Goal: Information Seeking & Learning: Learn about a topic

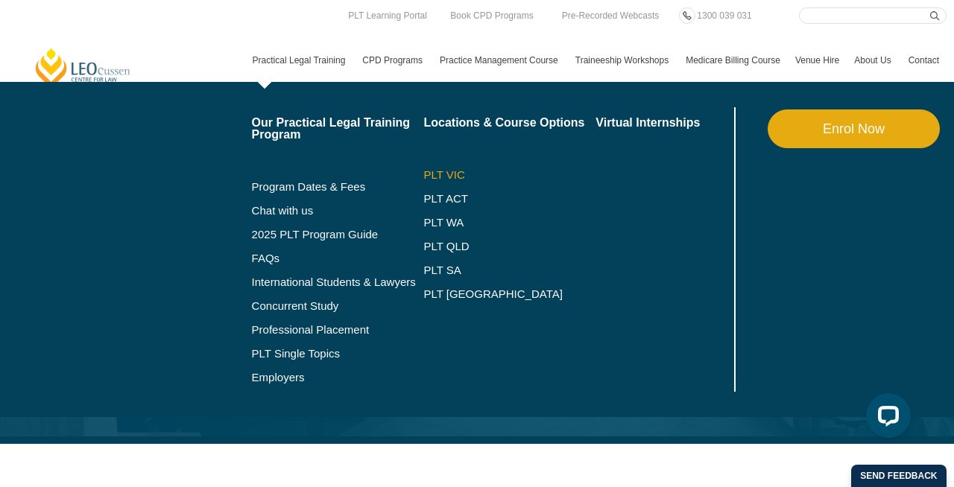
click at [431, 171] on link "PLT VIC" at bounding box center [509, 175] width 172 height 12
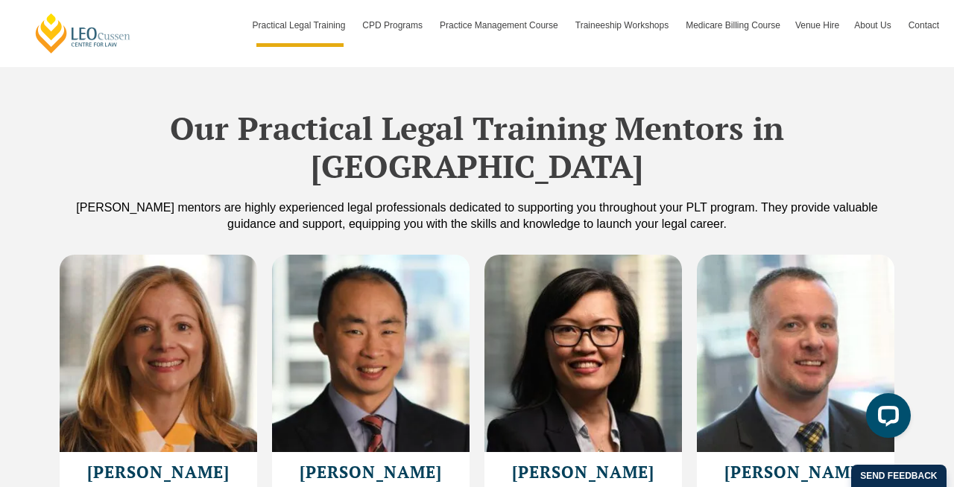
scroll to position [4011, 0]
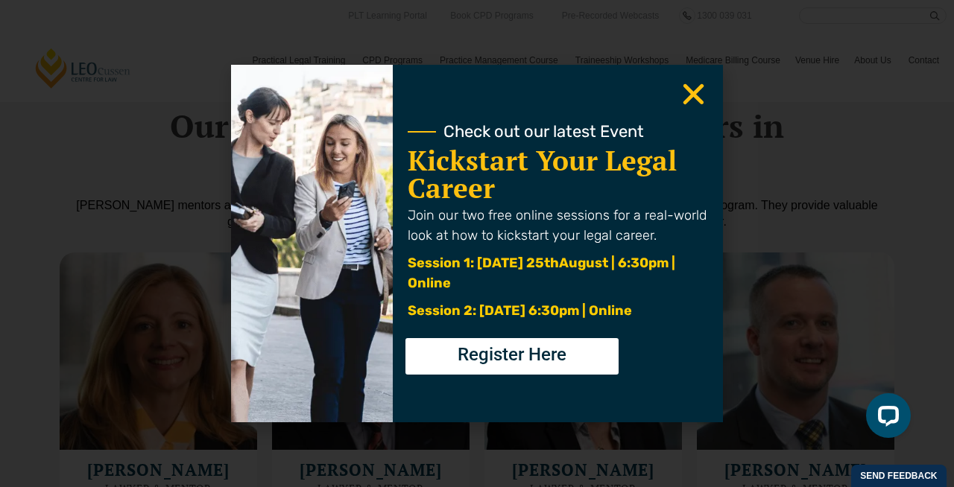
click at [691, 90] on icon "Close" at bounding box center [693, 94] width 29 height 29
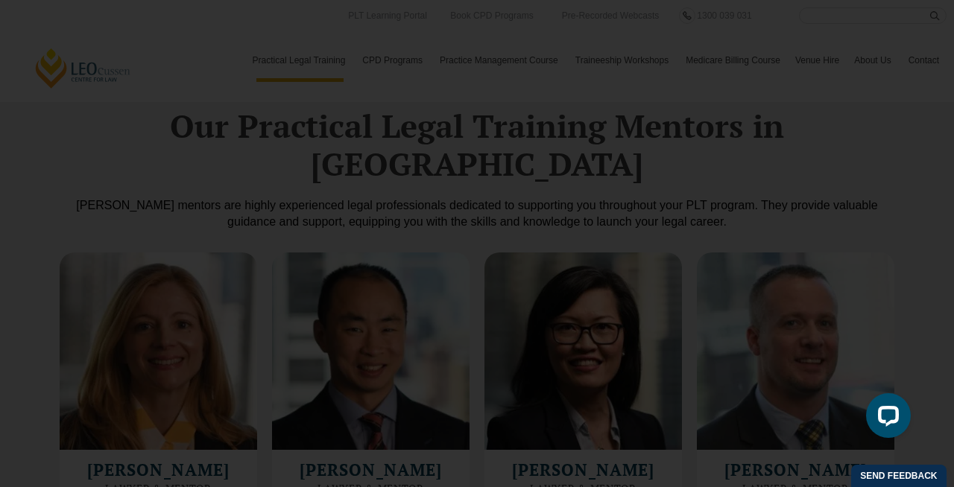
click at [702, 94] on icon "Close" at bounding box center [693, 94] width 29 height 29
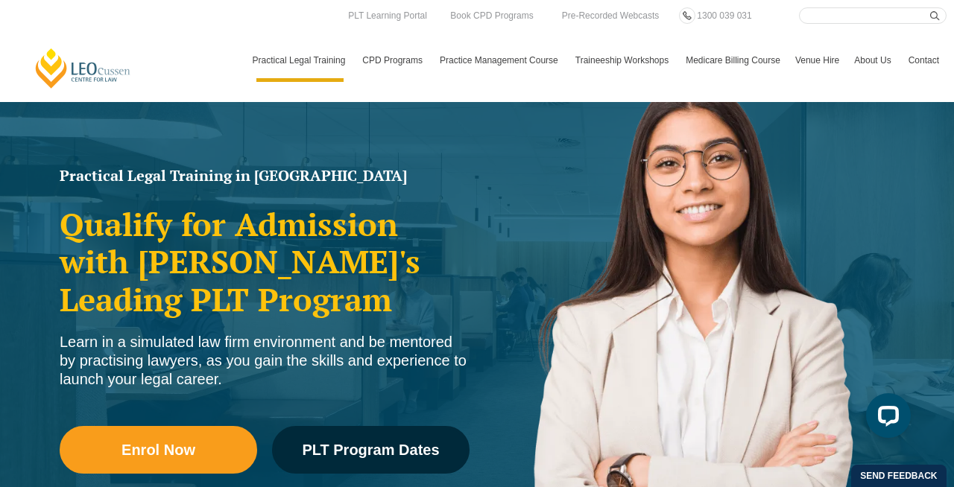
scroll to position [0, 0]
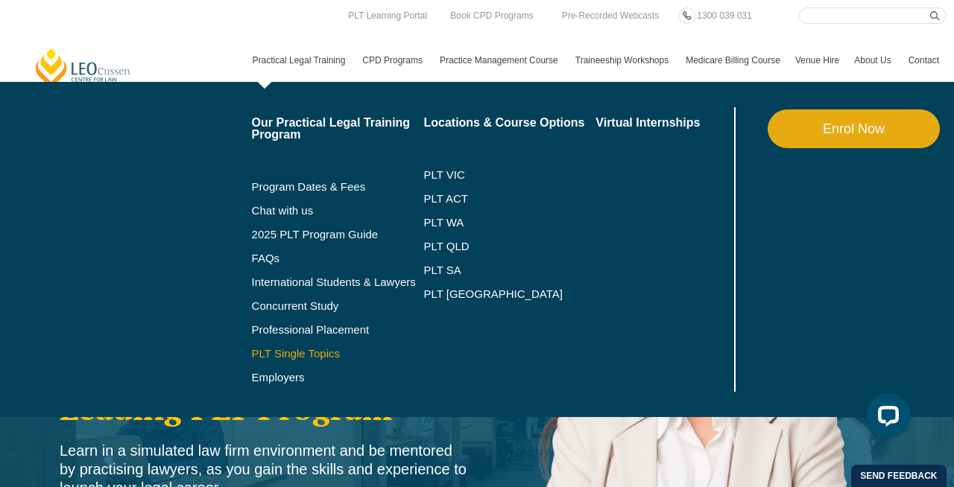
click at [276, 350] on link "PLT Single Topics" at bounding box center [338, 354] width 172 height 12
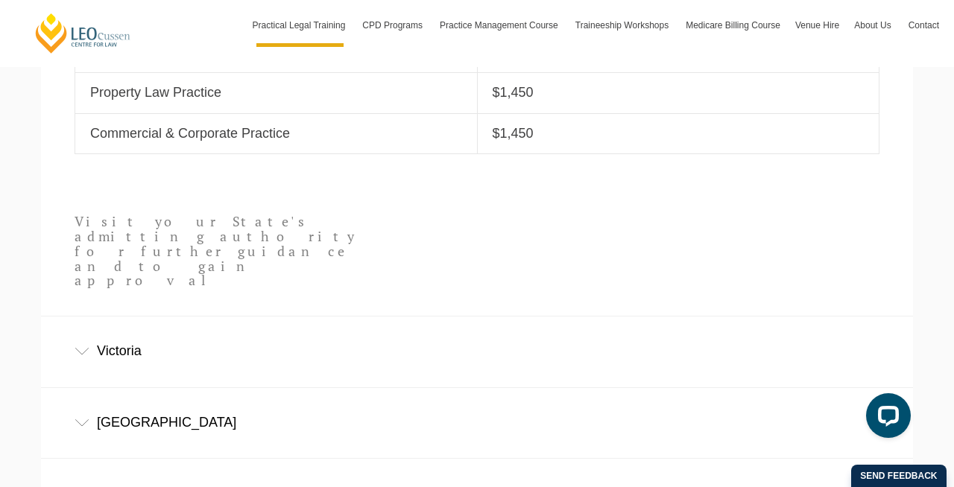
scroll to position [837, 0]
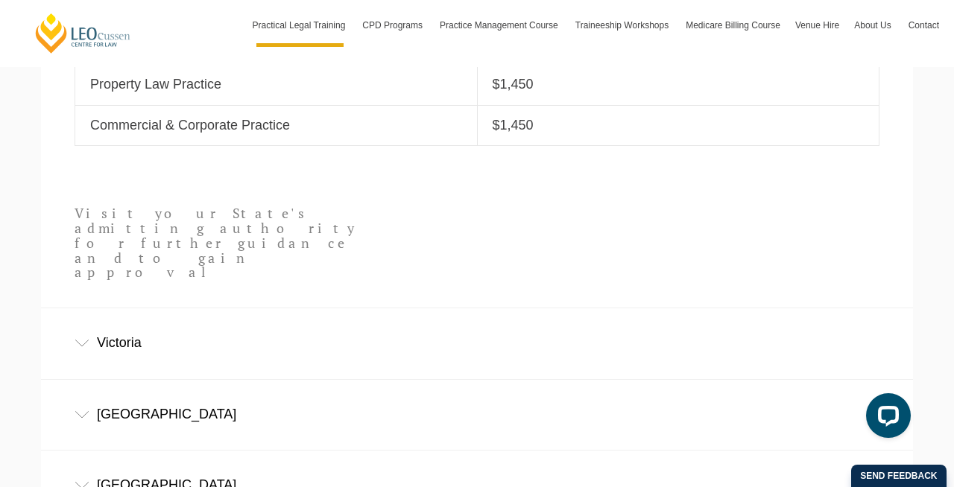
click at [285, 308] on div "Victoria" at bounding box center [477, 342] width 872 height 69
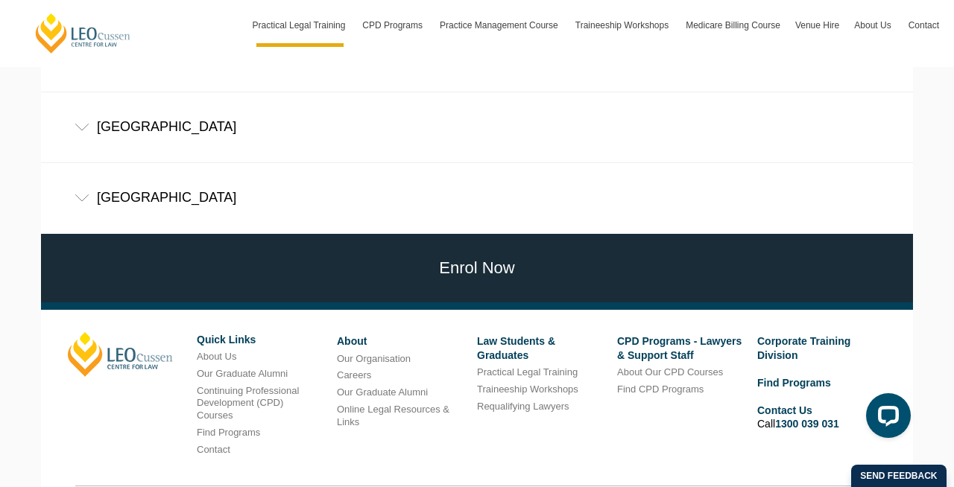
scroll to position [1277, 0]
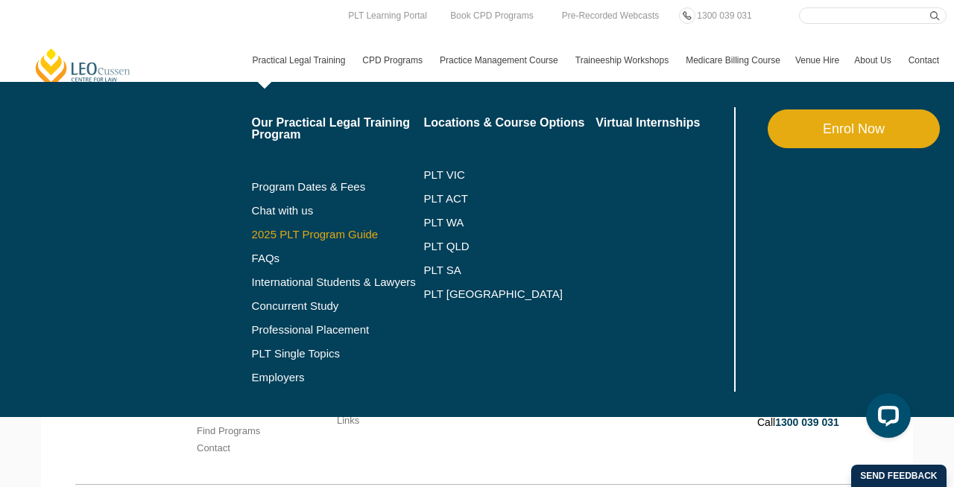
click at [260, 235] on link "2025 PLT Program Guide" at bounding box center [319, 235] width 135 height 12
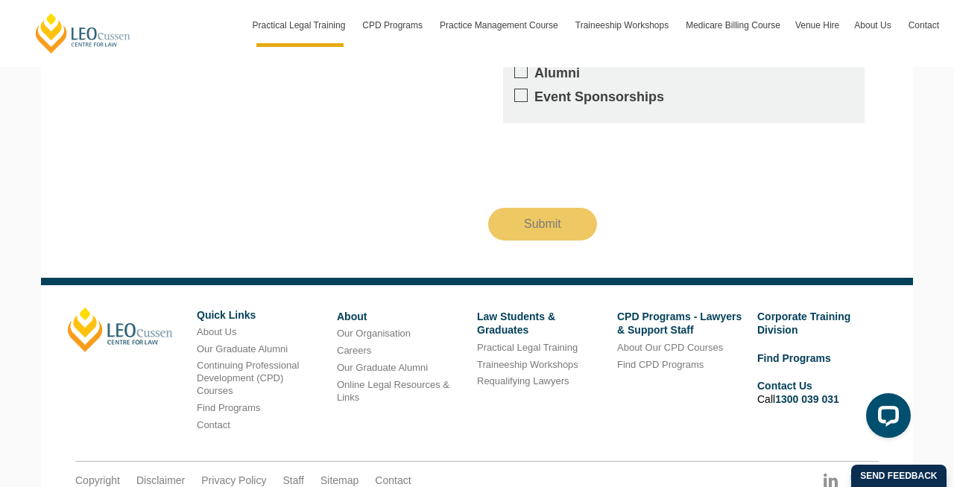
scroll to position [1713, 0]
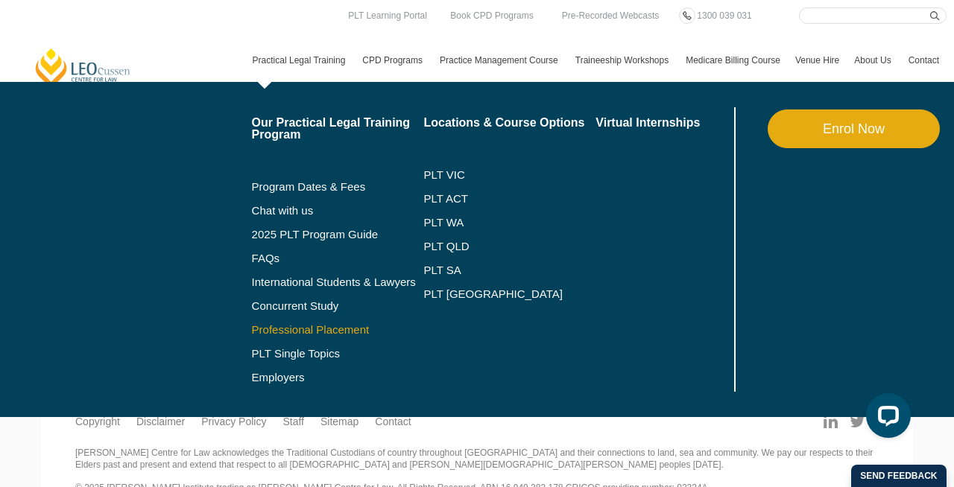
click at [296, 326] on link "Professional Placement" at bounding box center [338, 330] width 172 height 12
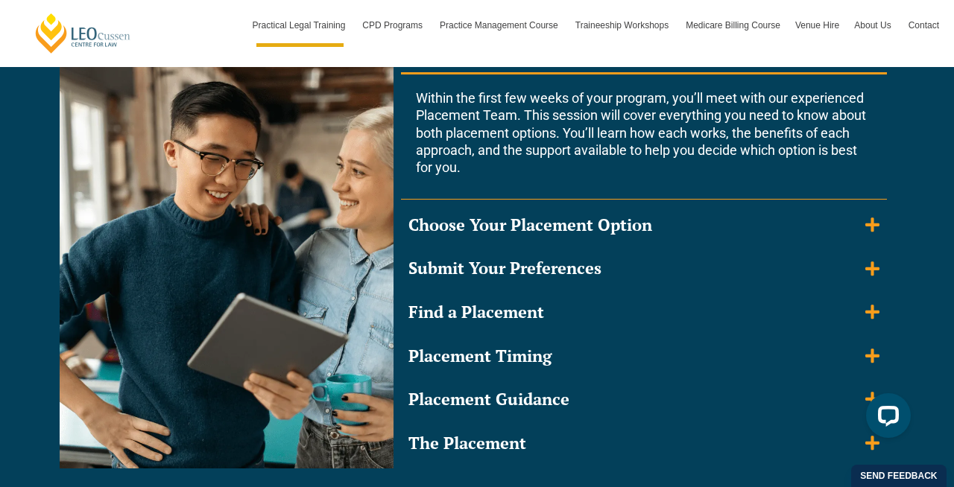
scroll to position [1455, 0]
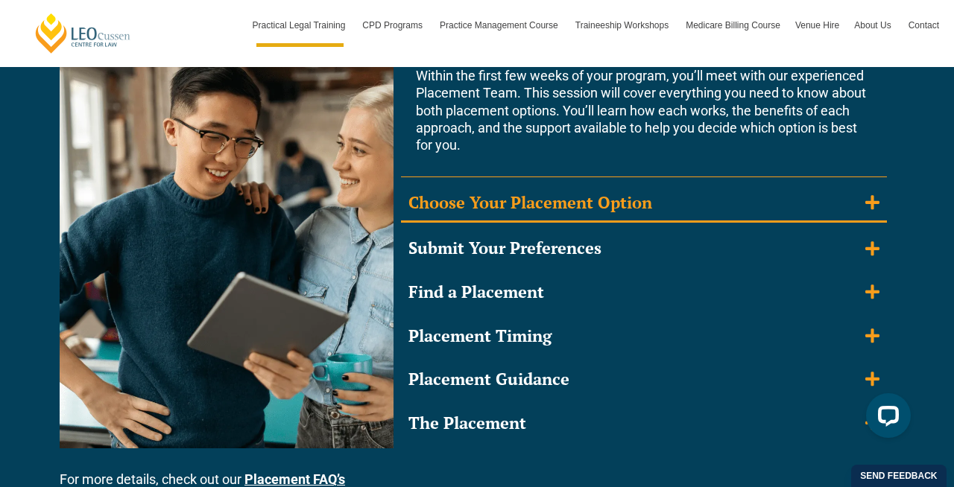
click at [869, 202] on icon "Accordion. Open links with Enter or Space, close with Escape, and navigate with…" at bounding box center [872, 202] width 14 height 14
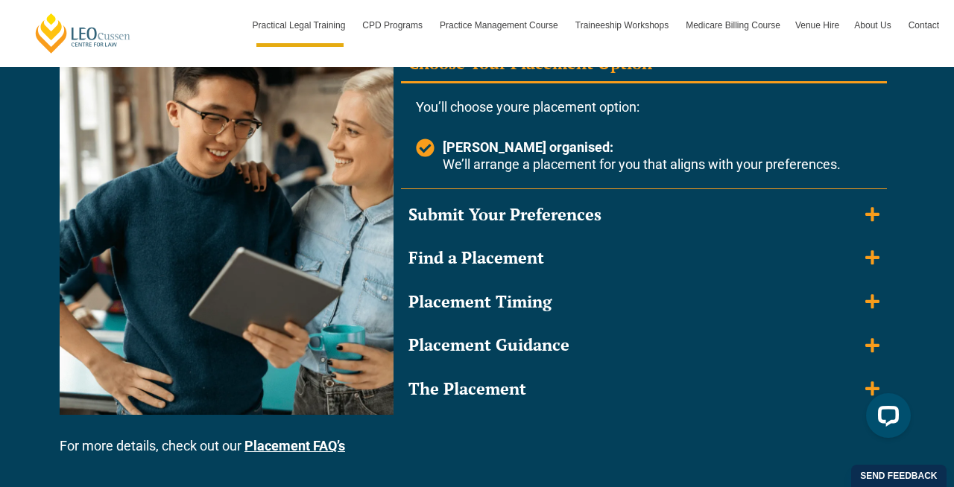
scroll to position [1468, 0]
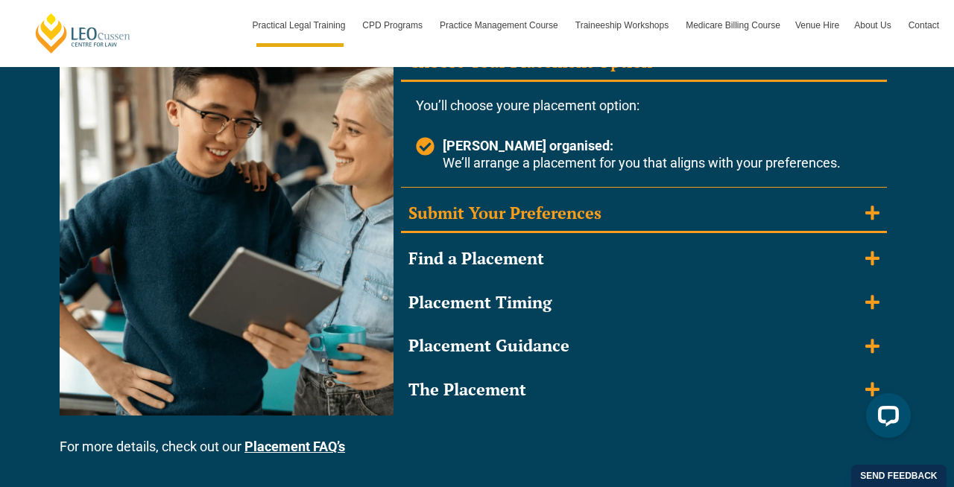
click at [870, 205] on icon "Accordion. Open links with Enter or Space, close with Escape, and navigate with…" at bounding box center [872, 213] width 14 height 16
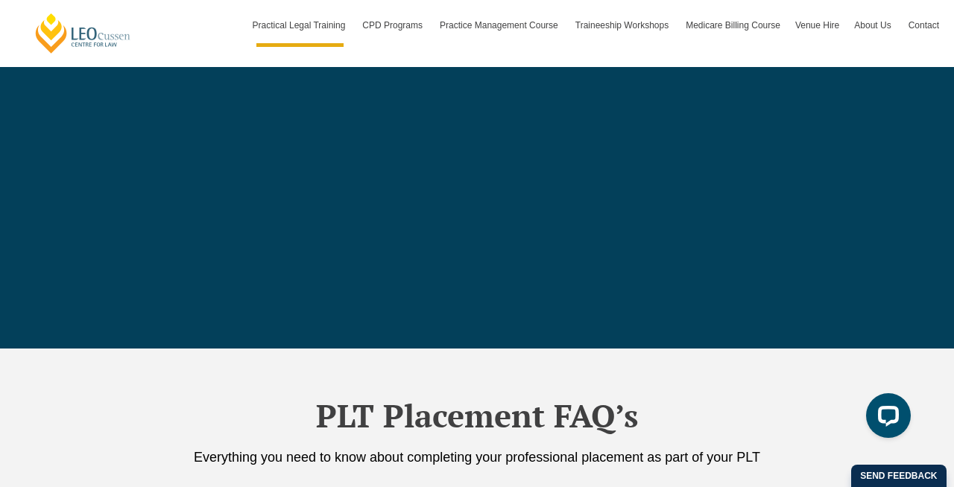
scroll to position [5362, 0]
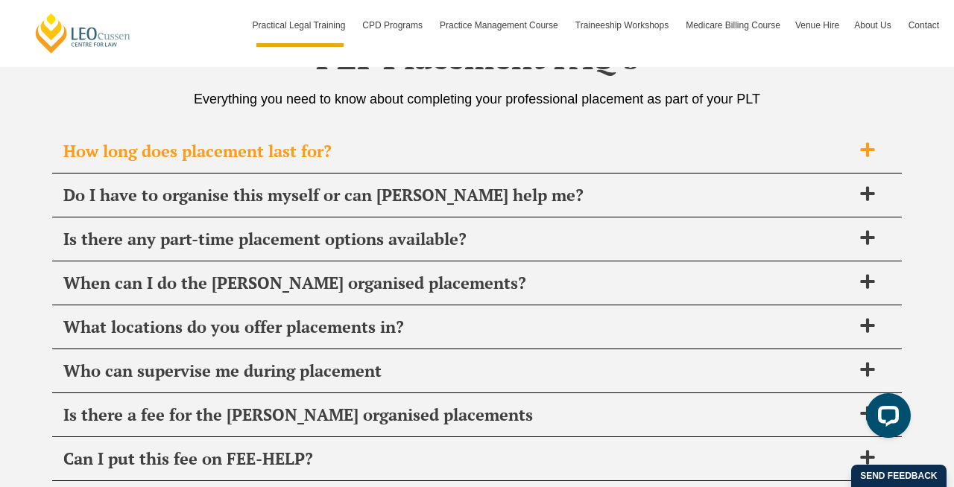
click at [867, 148] on icon at bounding box center [867, 150] width 14 height 14
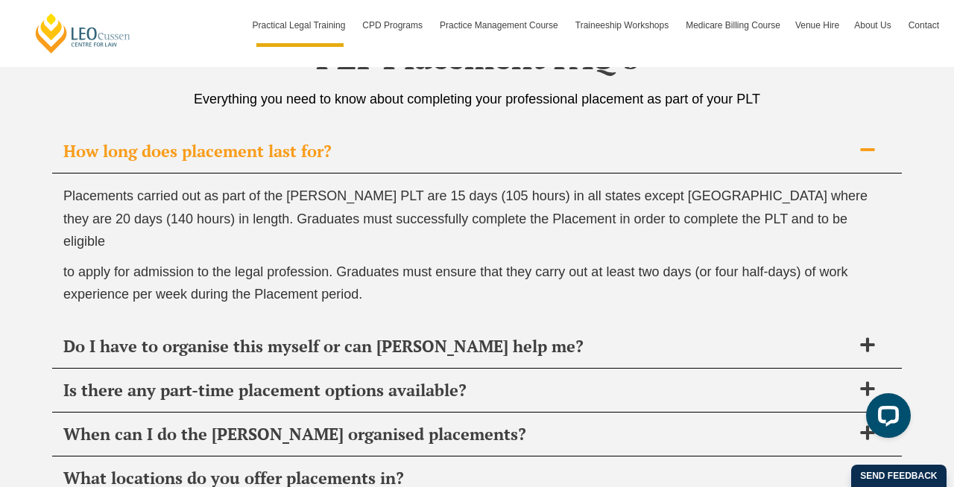
click at [867, 148] on icon at bounding box center [867, 150] width 16 height 16
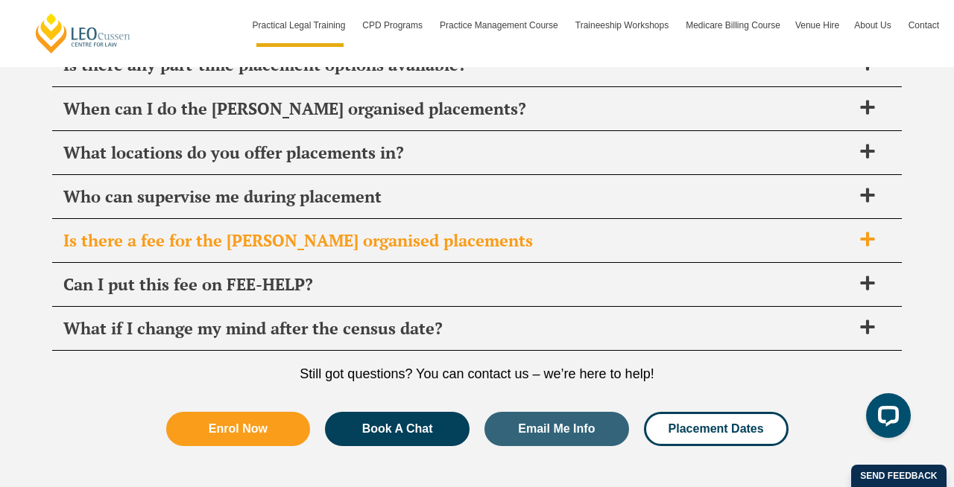
scroll to position [5535, 0]
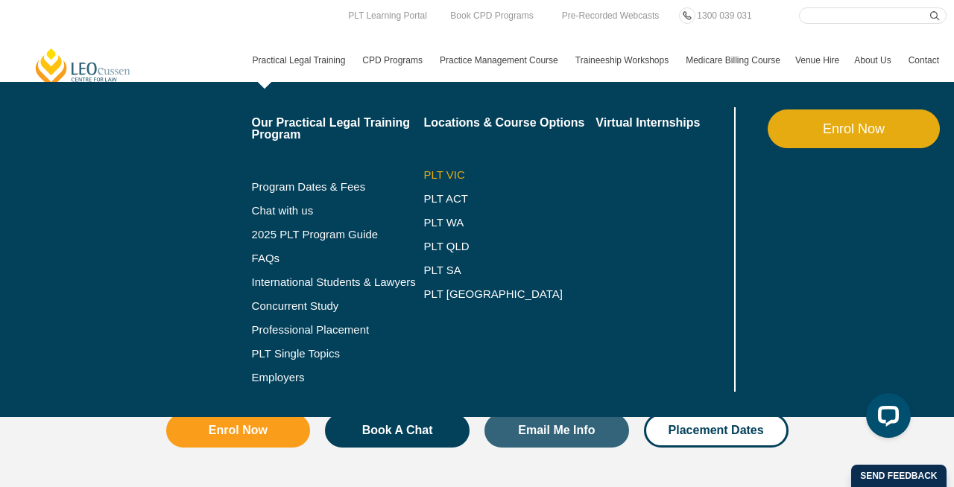
click at [423, 176] on link "PLT VIC" at bounding box center [509, 175] width 172 height 12
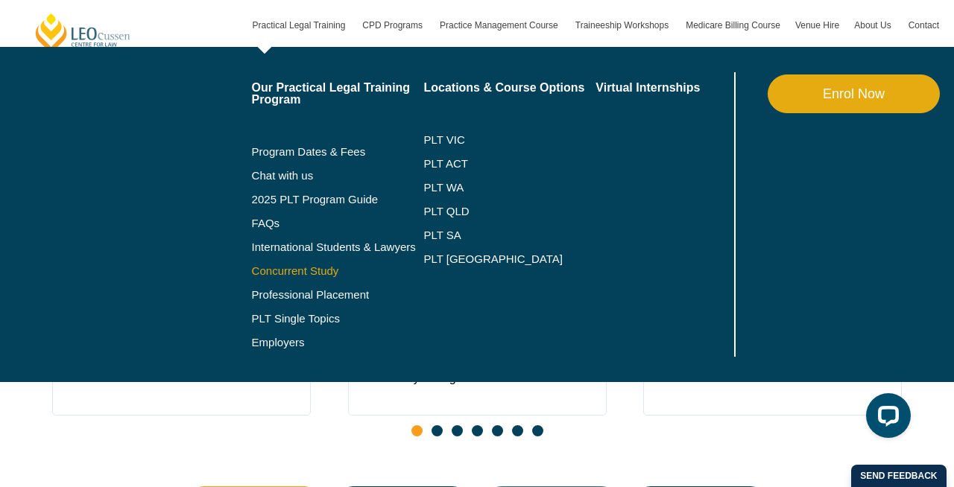
scroll to position [699, 0]
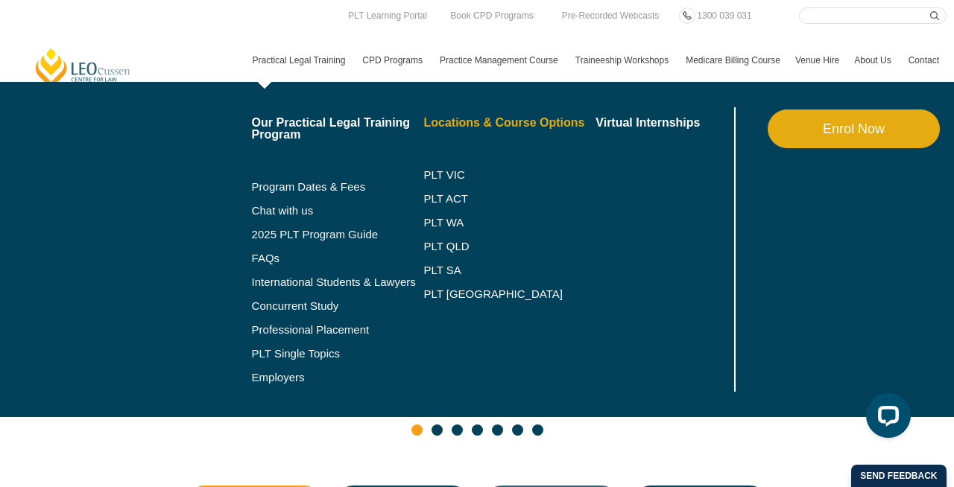
click at [482, 121] on link "Locations & Course Options" at bounding box center [509, 123] width 172 height 12
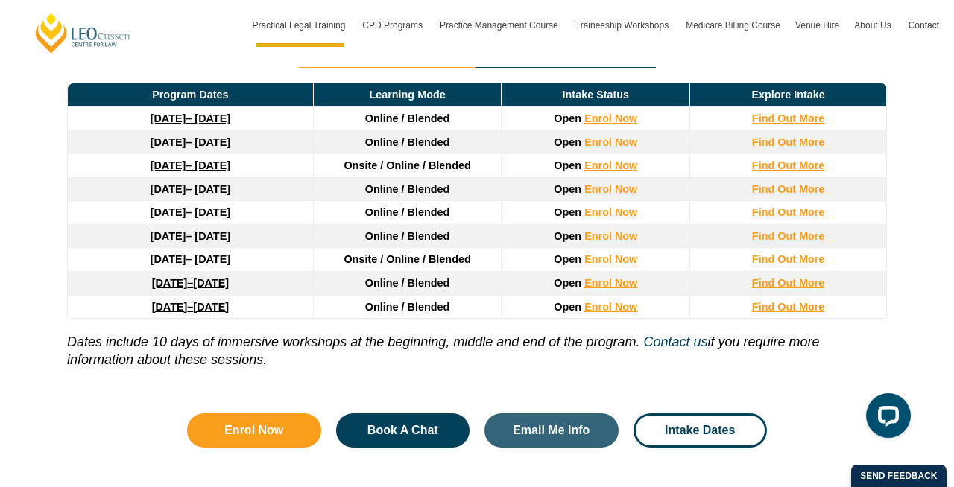
scroll to position [2137, 0]
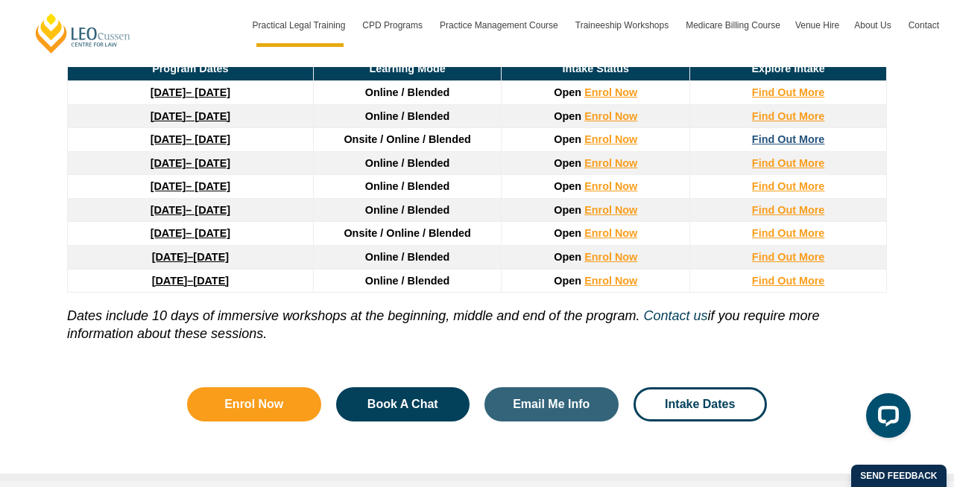
click at [793, 145] on strong "Find Out More" at bounding box center [788, 139] width 73 height 12
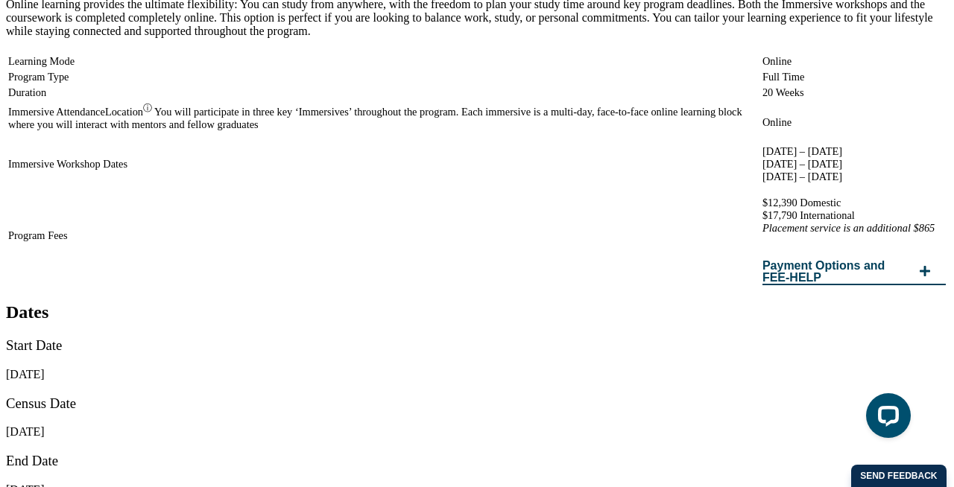
scroll to position [2654, 0]
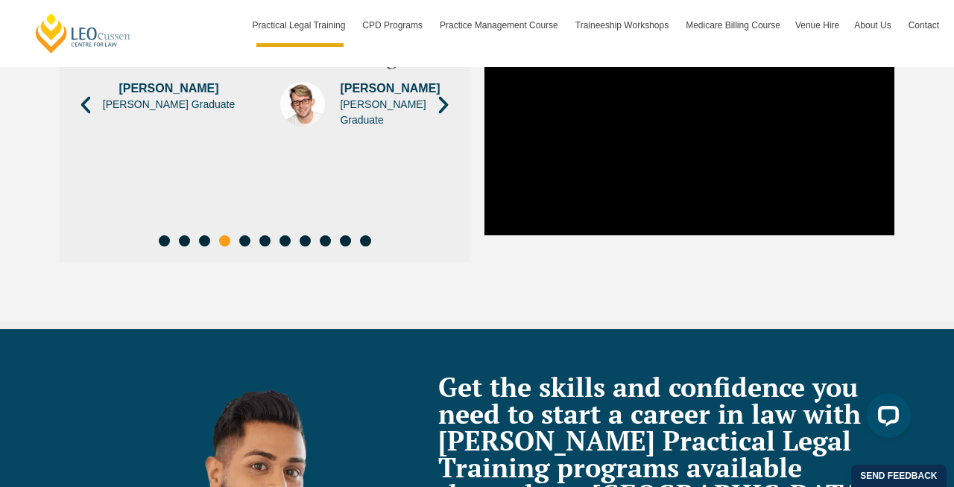
scroll to position [5544, 0]
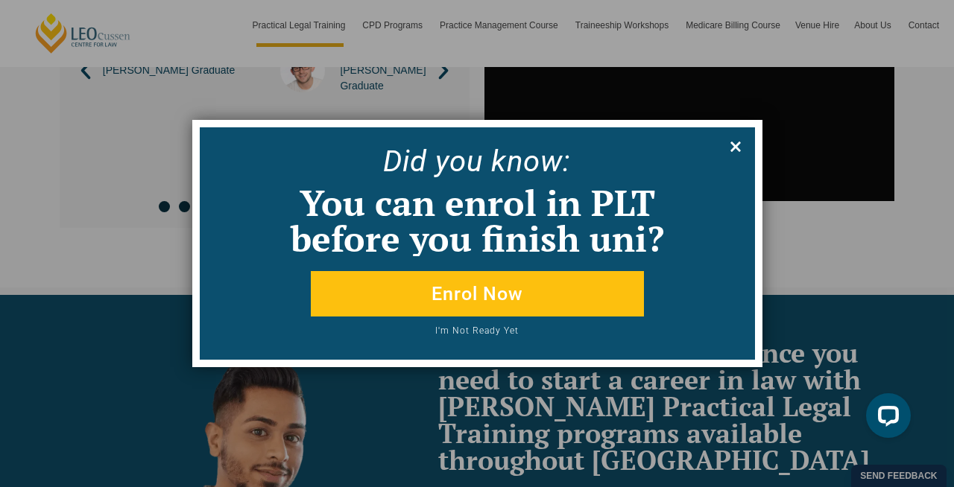
click at [739, 145] on icon at bounding box center [735, 147] width 16 height 16
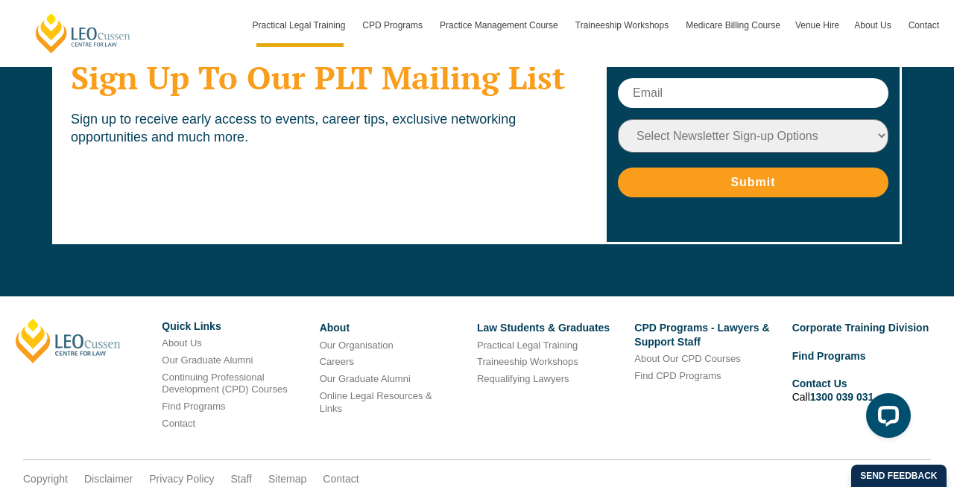
scroll to position [7668, 0]
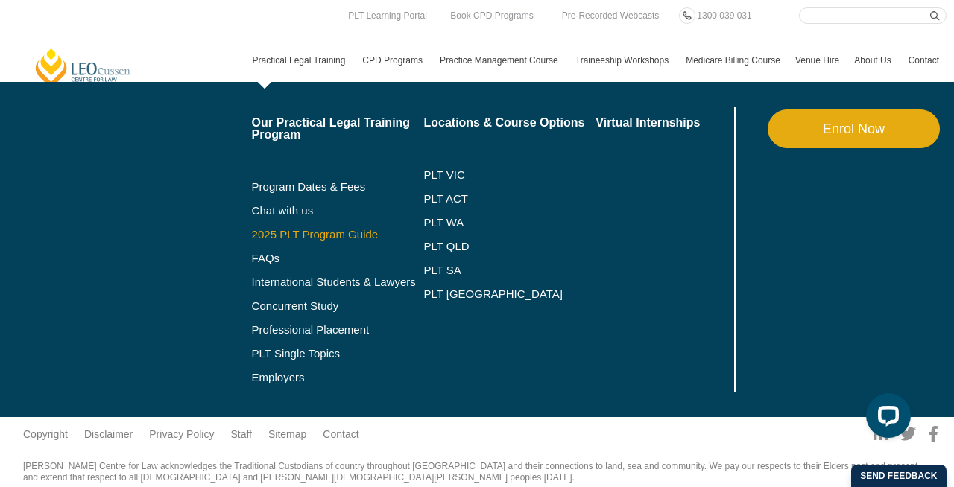
click at [278, 234] on link "2025 PLT Program Guide" at bounding box center [319, 235] width 135 height 12
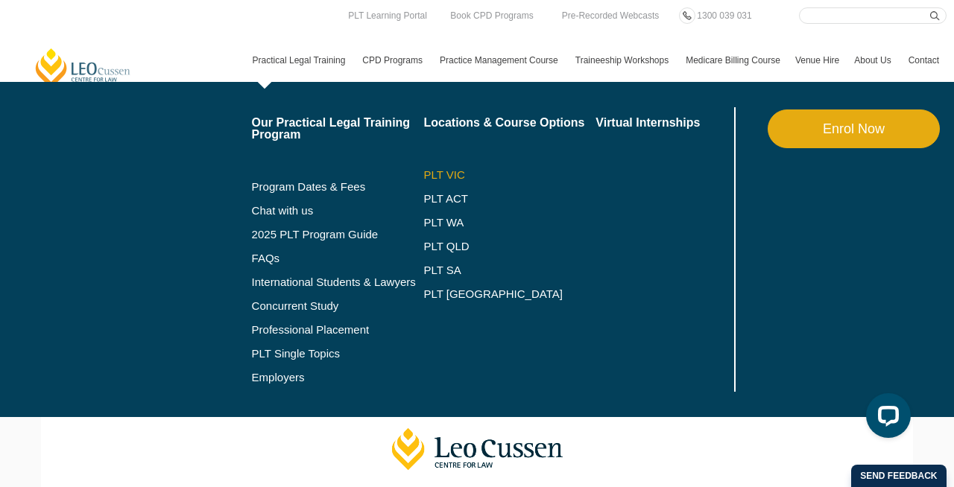
click at [423, 174] on link "PLT VIC" at bounding box center [509, 175] width 172 height 12
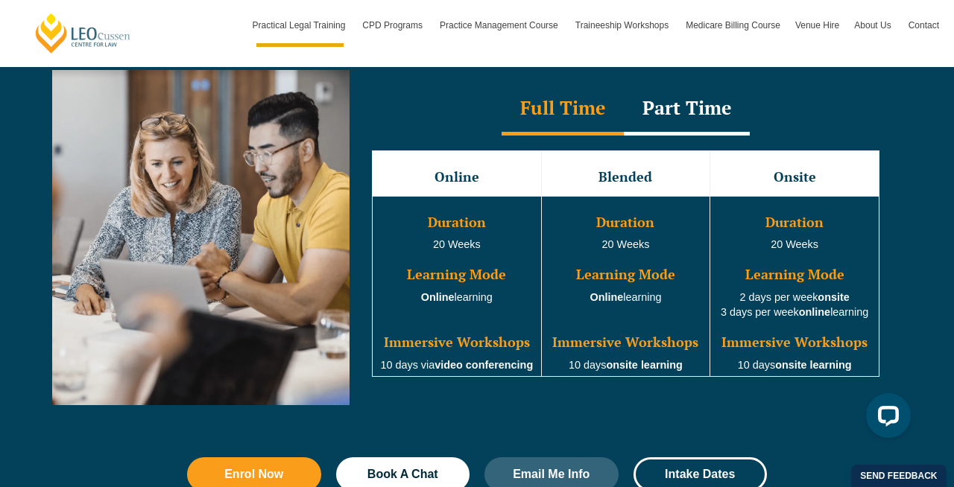
scroll to position [1382, 0]
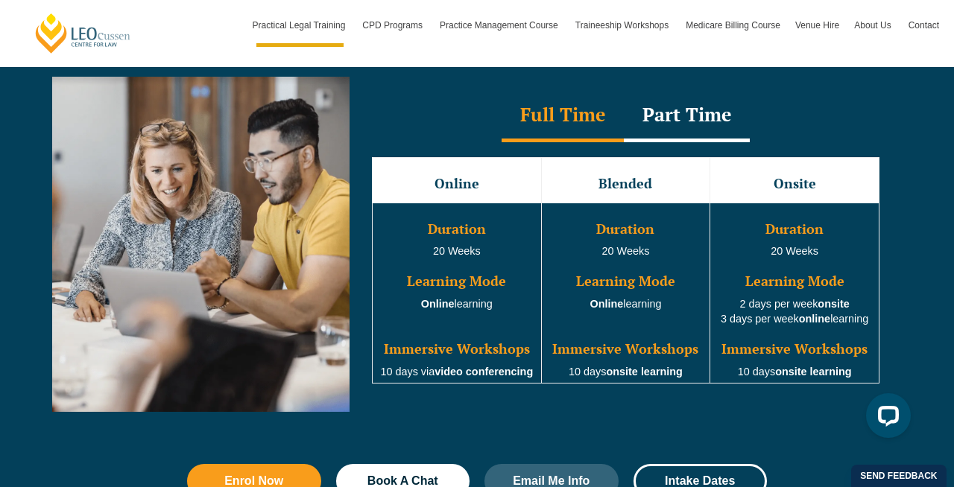
click at [679, 119] on div "Part Time" at bounding box center [687, 116] width 126 height 52
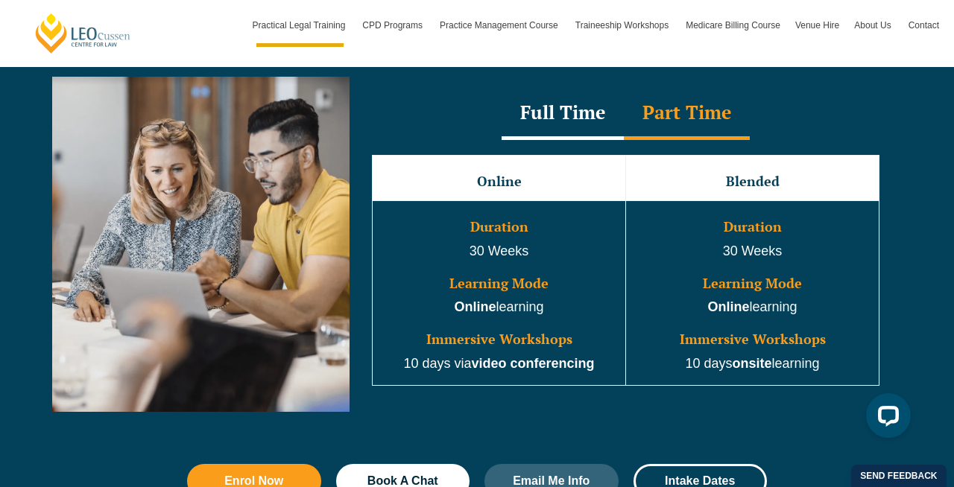
click at [751, 368] on strong "onsite" at bounding box center [751, 363] width 39 height 15
click at [796, 371] on p "10 days onsite learning" at bounding box center [752, 364] width 250 height 19
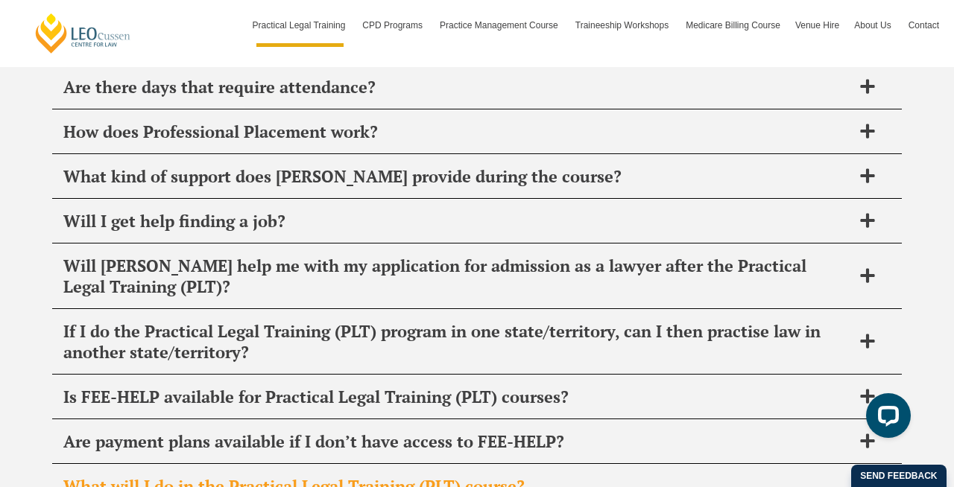
scroll to position [7391, 0]
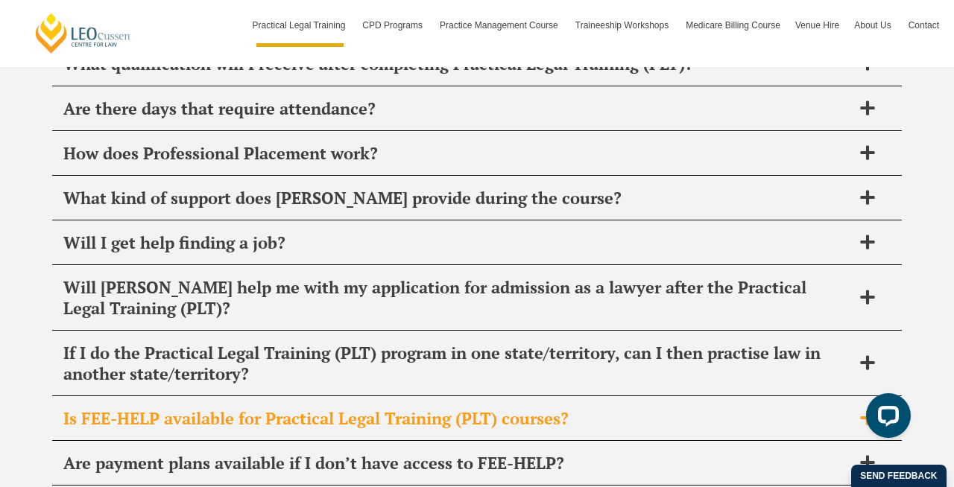
click at [506, 408] on span "Is FEE-HELP available for Practical Legal Training (PLT) courses?" at bounding box center [457, 418] width 788 height 21
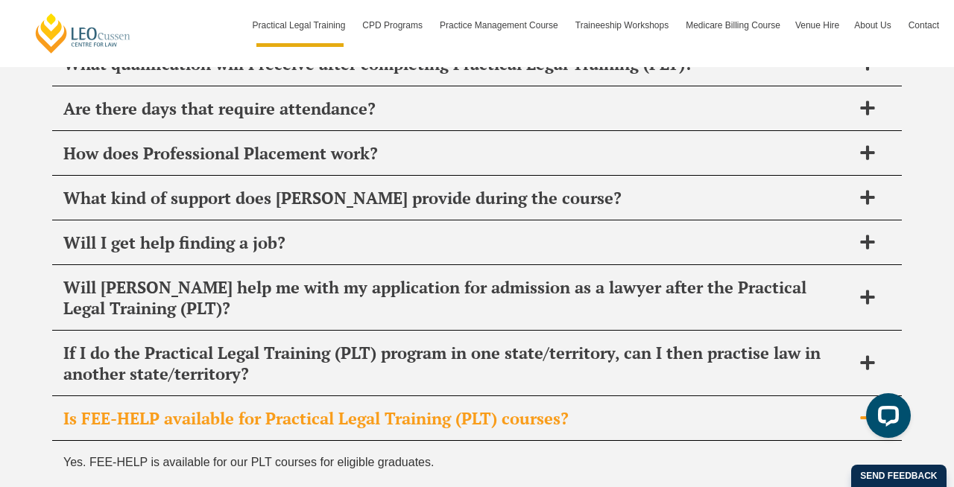
click at [506, 408] on span "Is FEE-HELP available for Practical Legal Training (PLT) courses?" at bounding box center [457, 418] width 788 height 21
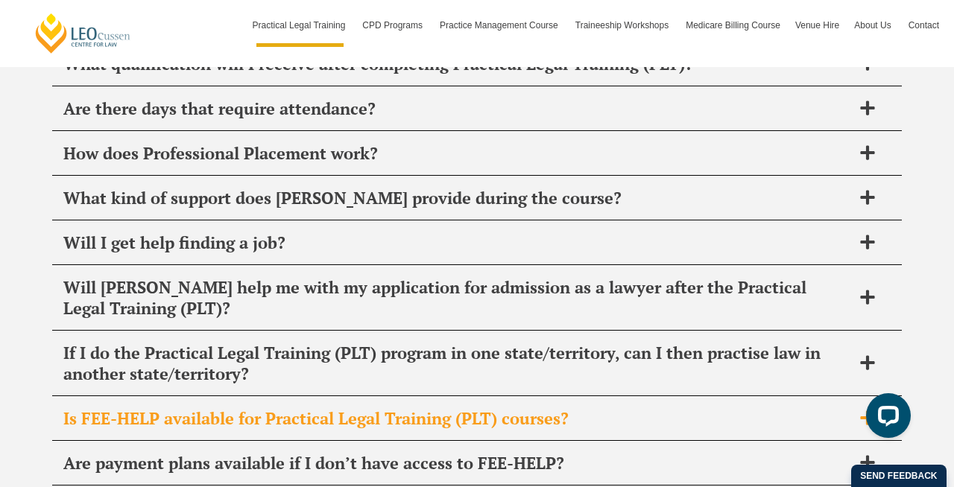
click at [285, 408] on span "Is FEE-HELP available for Practical Legal Training (PLT) courses?" at bounding box center [457, 418] width 788 height 21
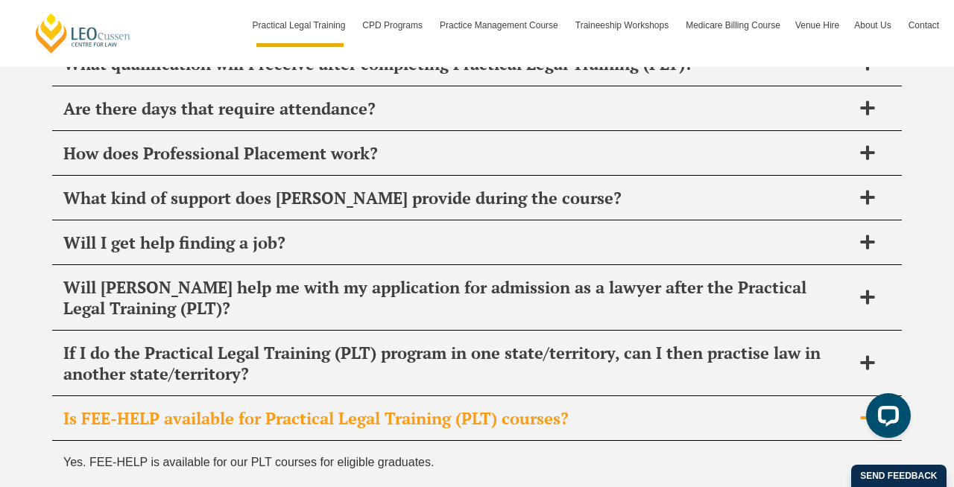
click at [468, 408] on span "Is FEE-HELP available for Practical Legal Training (PLT) courses?" at bounding box center [457, 418] width 788 height 21
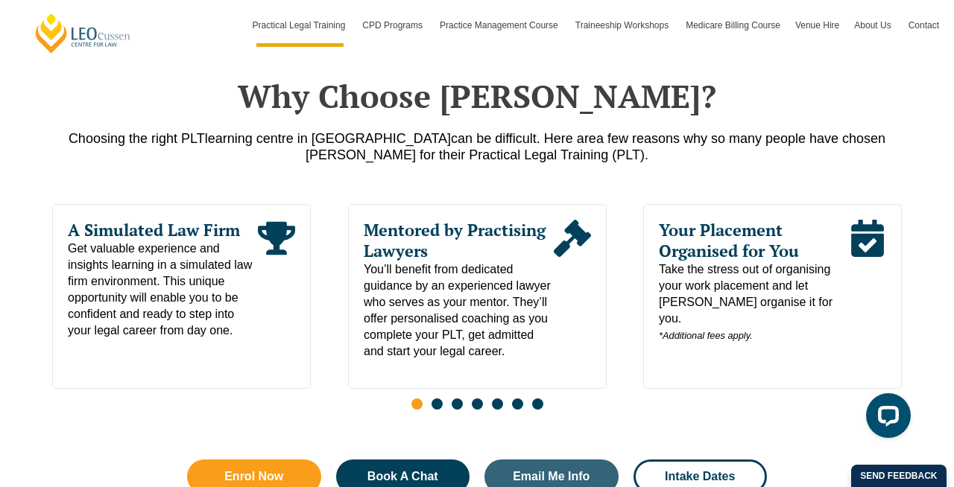
scroll to position [886, 0]
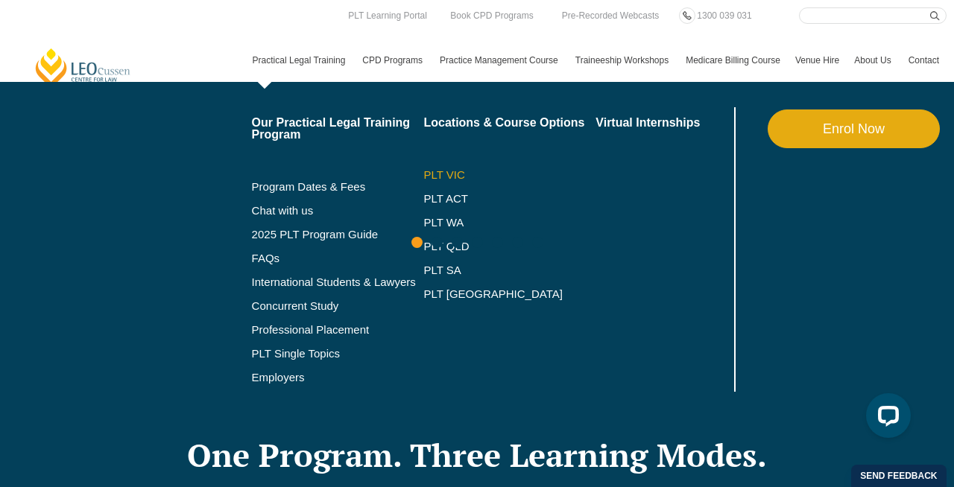
click at [426, 177] on link "PLT VIC" at bounding box center [509, 175] width 172 height 12
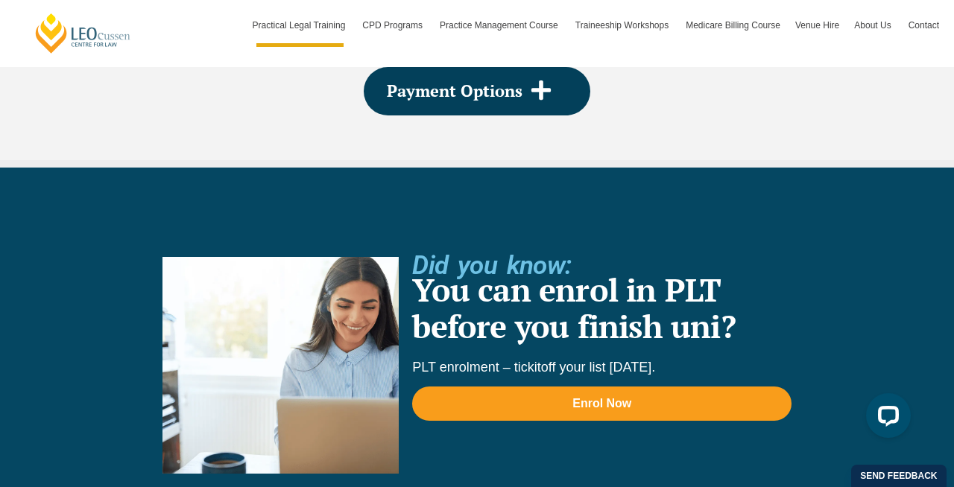
scroll to position [3036, 0]
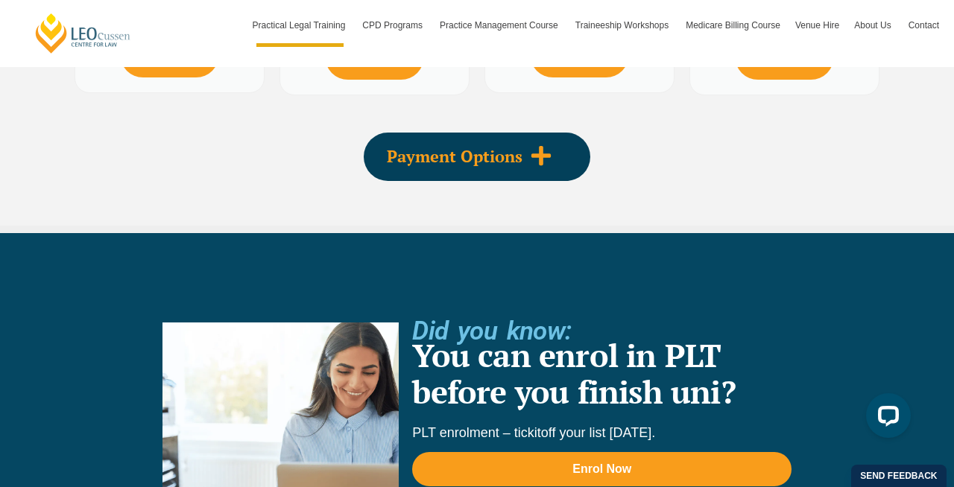
click at [527, 153] on span at bounding box center [540, 157] width 37 height 25
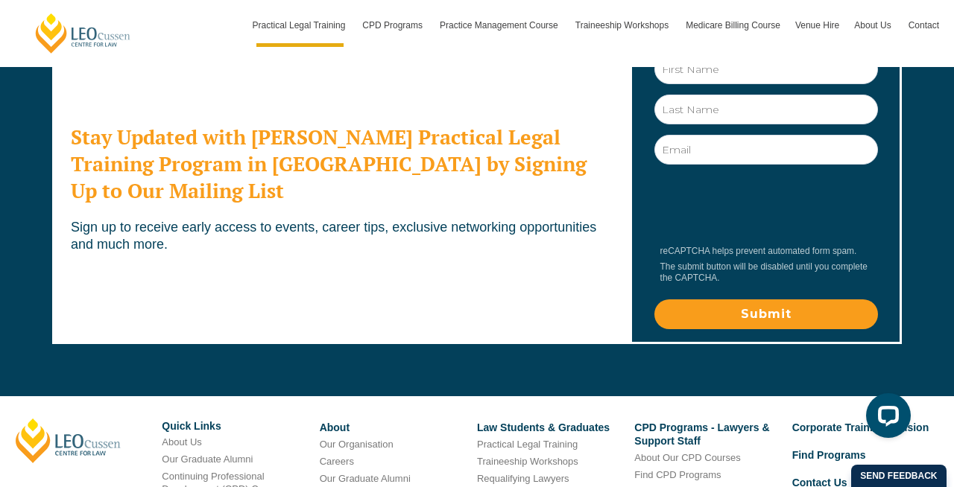
scroll to position [8642, 0]
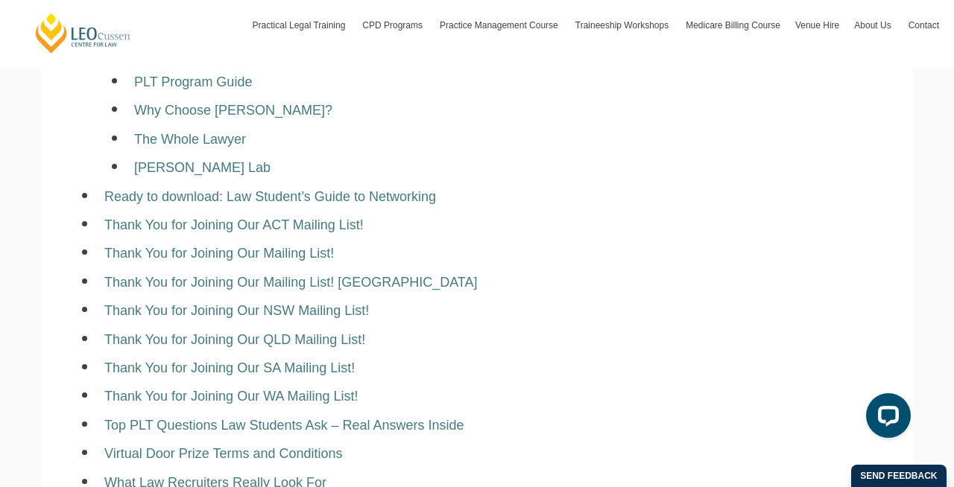
scroll to position [5659, 0]
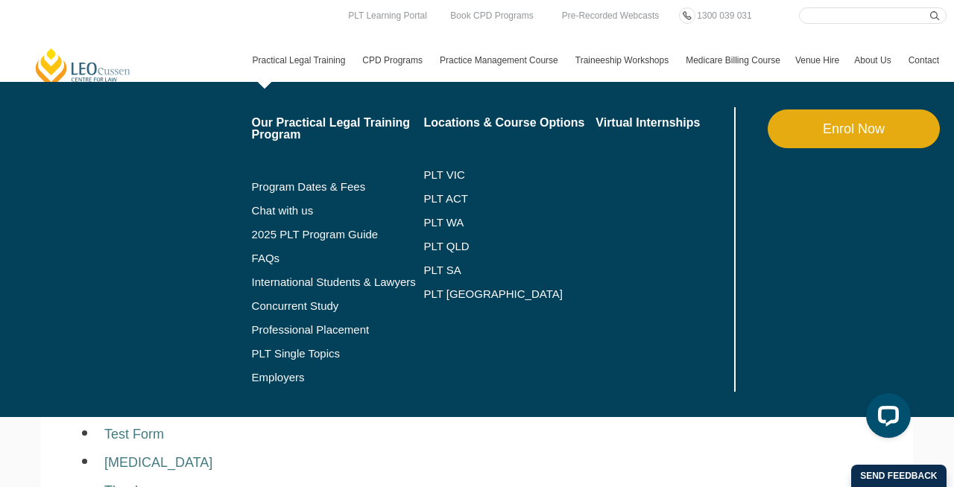
click at [296, 61] on link "Practical Legal Training" at bounding box center [300, 60] width 110 height 43
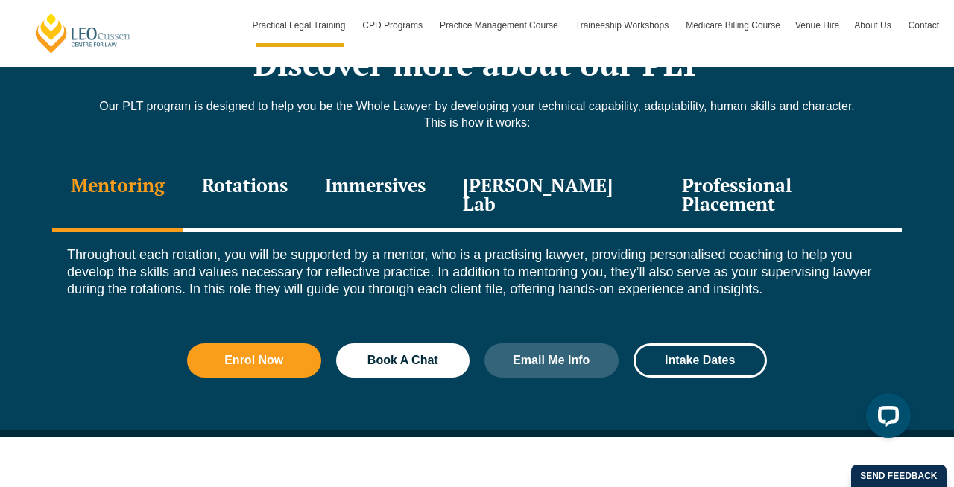
scroll to position [2052, 0]
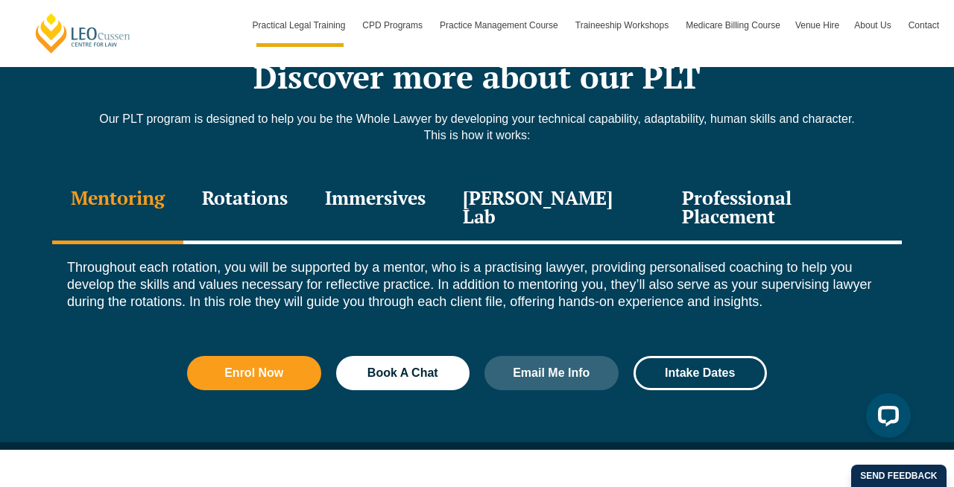
click at [533, 174] on div "[PERSON_NAME] Lab" at bounding box center [553, 209] width 219 height 71
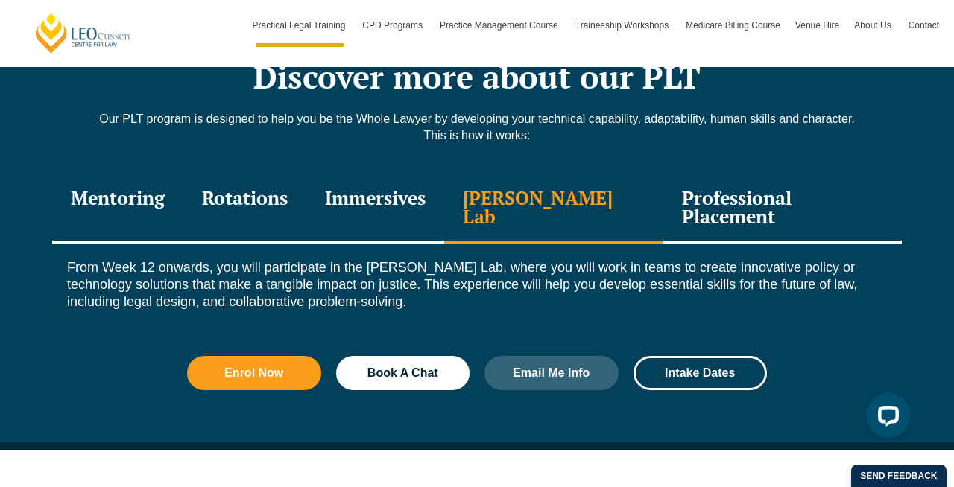
click at [431, 174] on div "Immersives" at bounding box center [375, 209] width 138 height 71
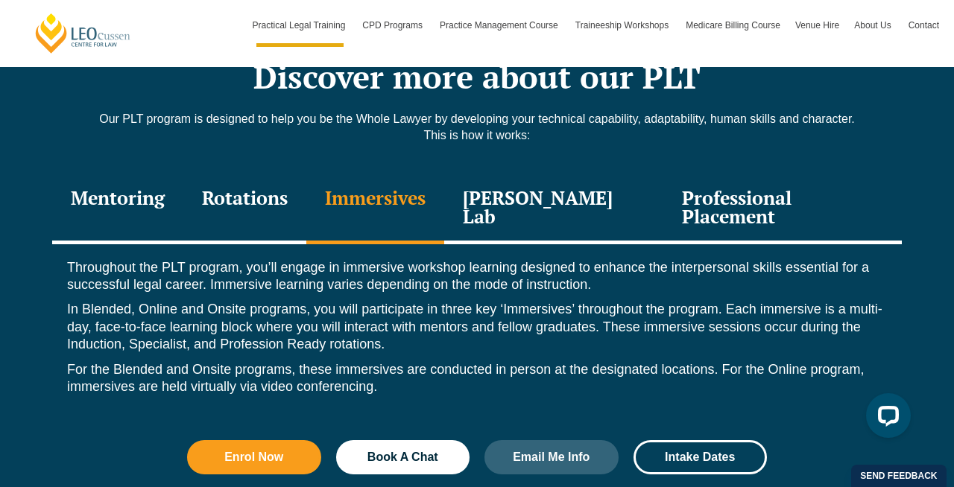
click at [297, 174] on div "Rotations" at bounding box center [244, 209] width 123 height 71
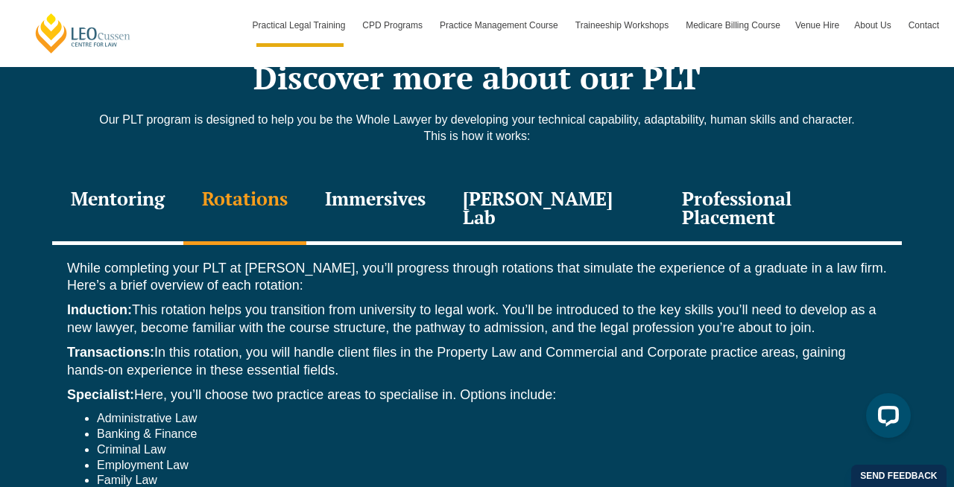
scroll to position [1995, 0]
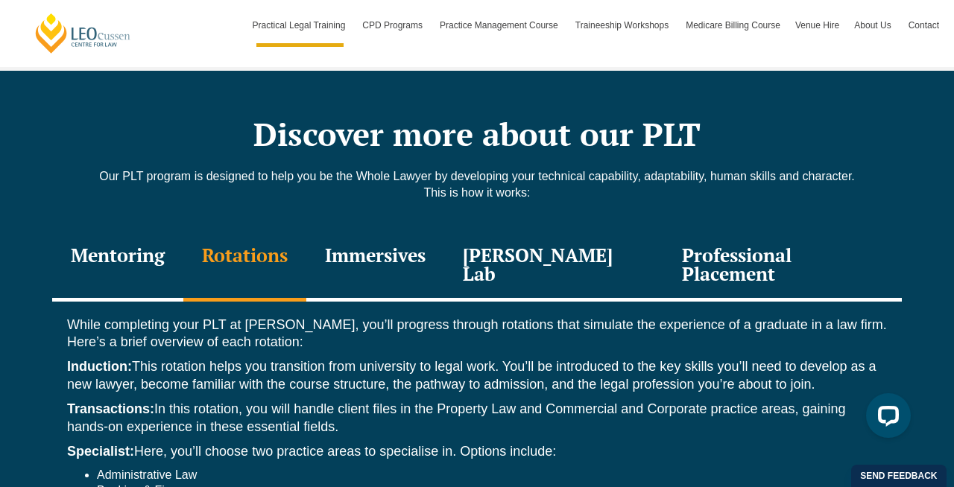
click at [408, 231] on div "Immersives" at bounding box center [375, 266] width 138 height 71
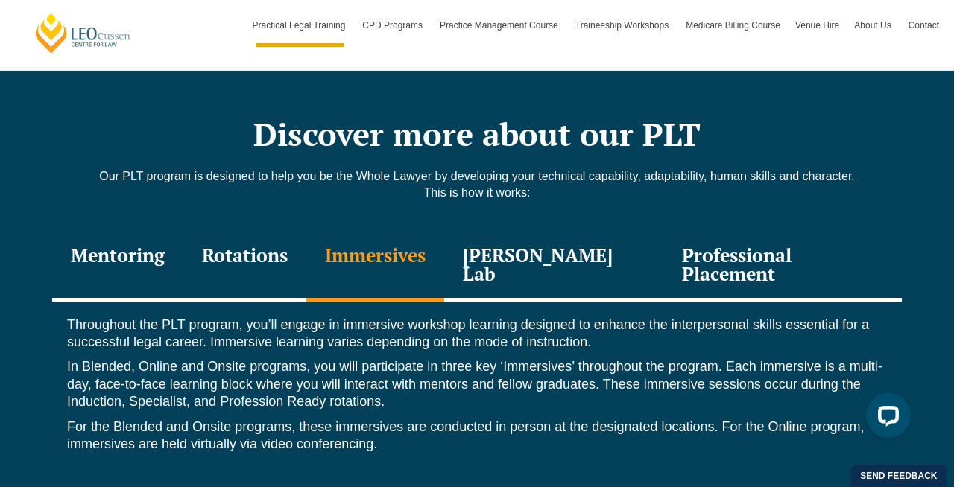
scroll to position [1999, 0]
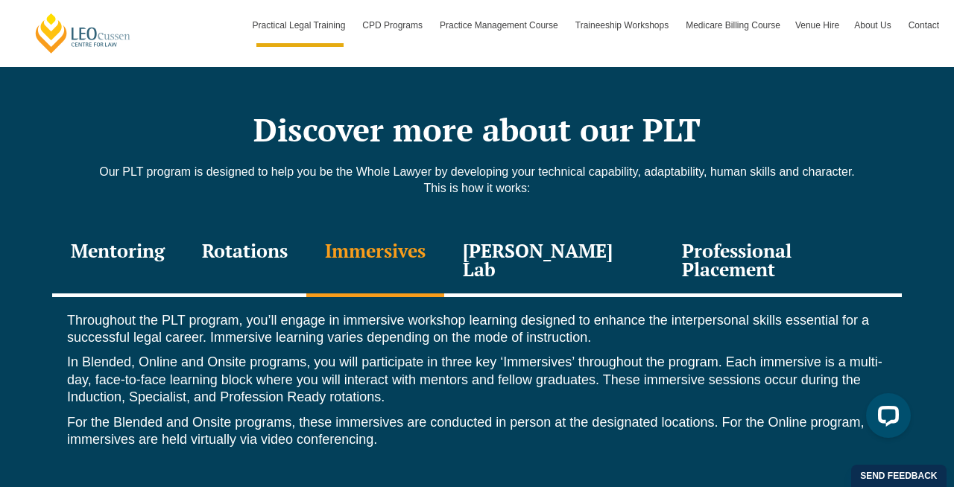
click at [526, 226] on div "Leo Justice Lab" at bounding box center [553, 261] width 219 height 71
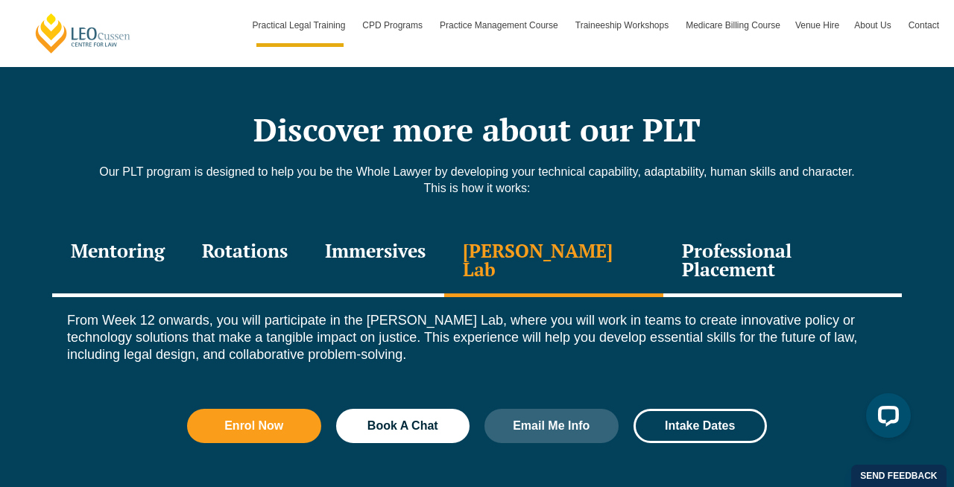
click at [675, 226] on div "Professional Placement" at bounding box center [782, 261] width 238 height 71
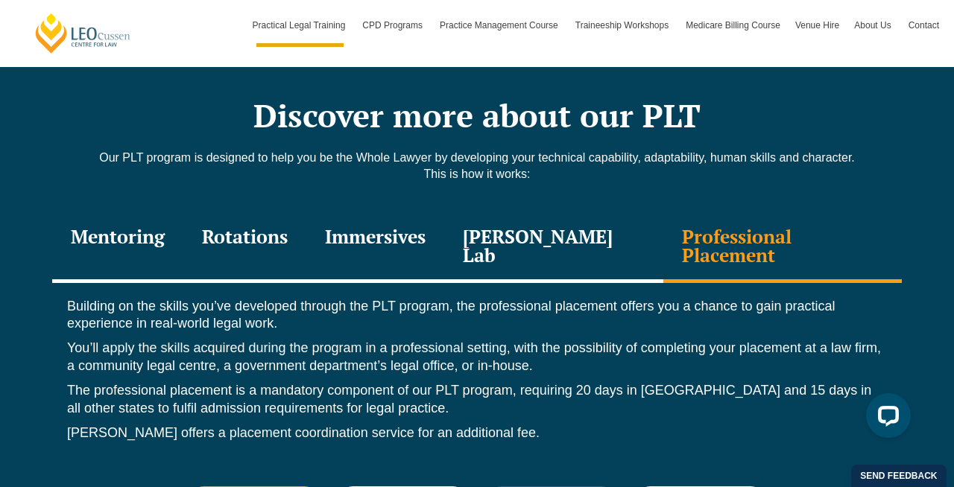
scroll to position [2023, 0]
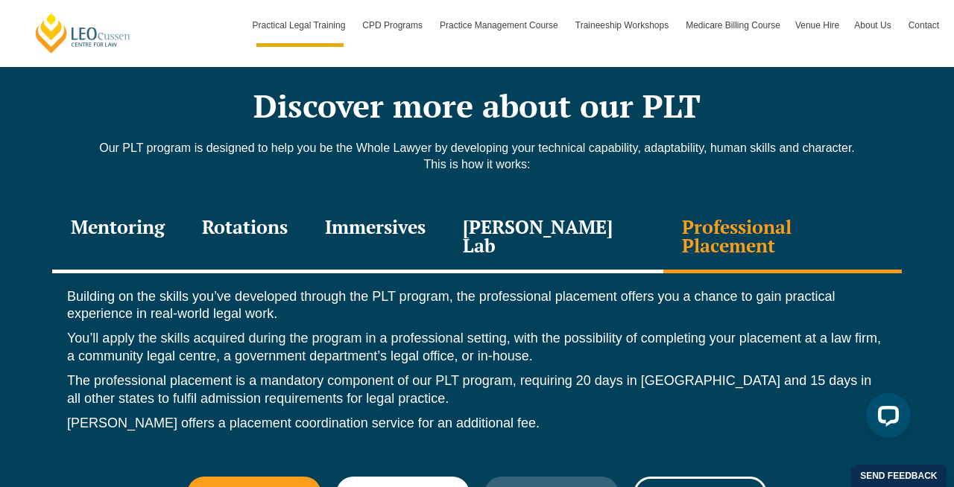
click at [102, 203] on div "Mentoring" at bounding box center [117, 238] width 131 height 71
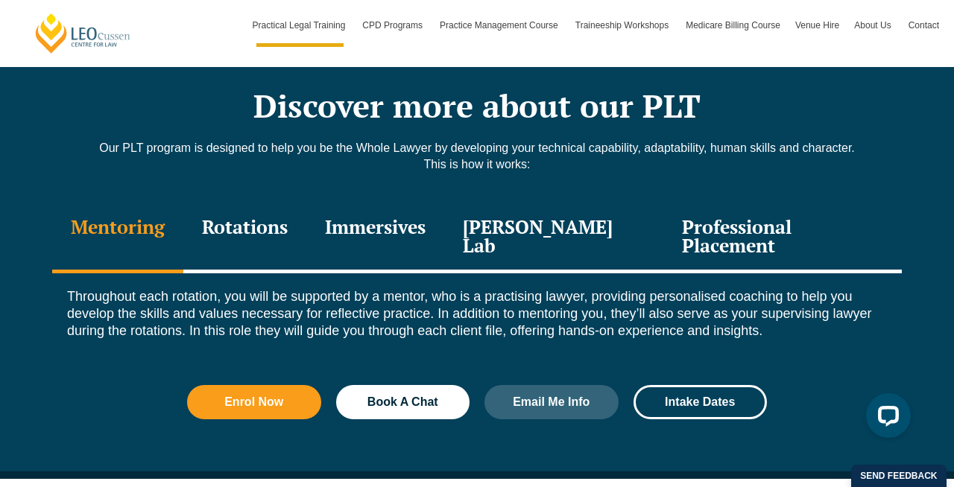
click at [271, 203] on div "Rotations" at bounding box center [244, 238] width 123 height 71
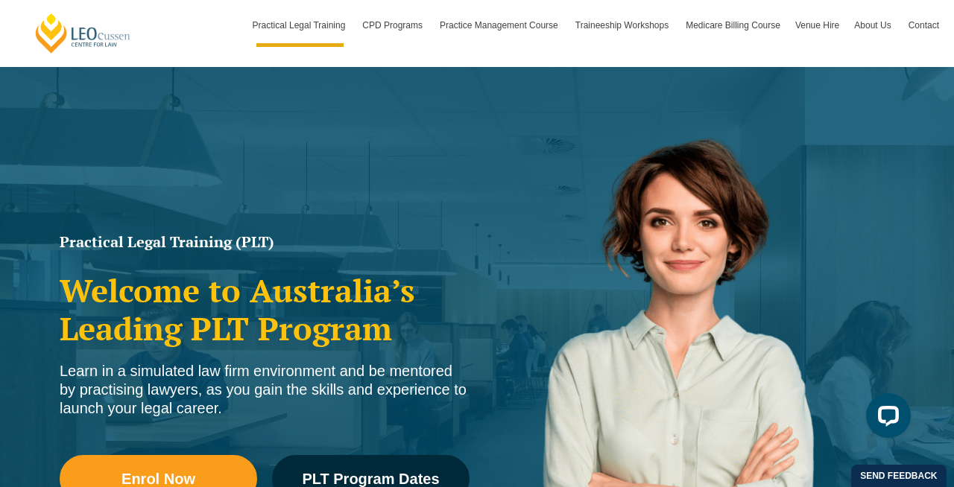
scroll to position [0, 0]
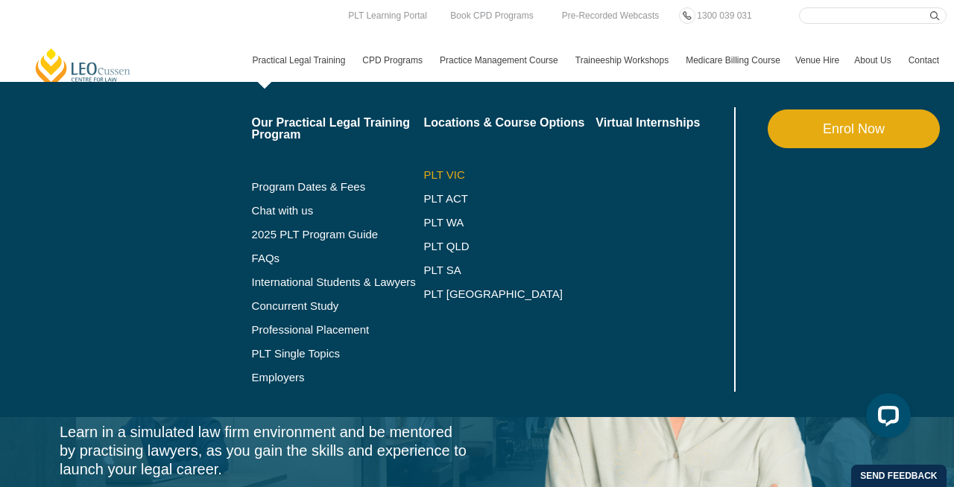
click at [423, 174] on link "PLT VIC" at bounding box center [509, 175] width 172 height 12
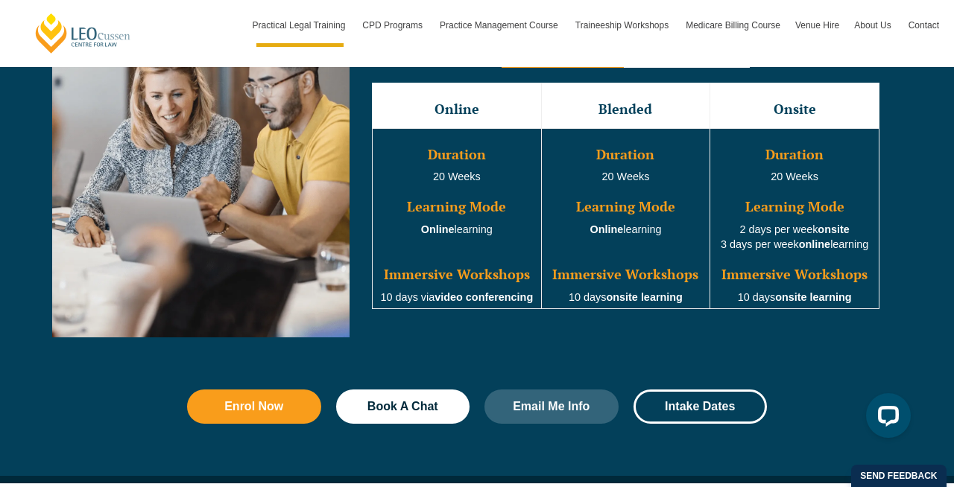
scroll to position [1421, 0]
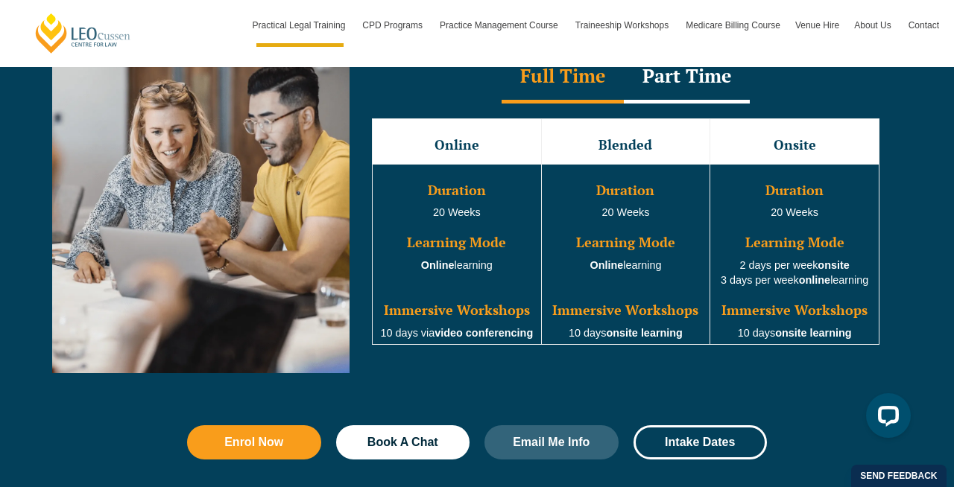
click at [707, 85] on div "Part Time" at bounding box center [687, 77] width 126 height 52
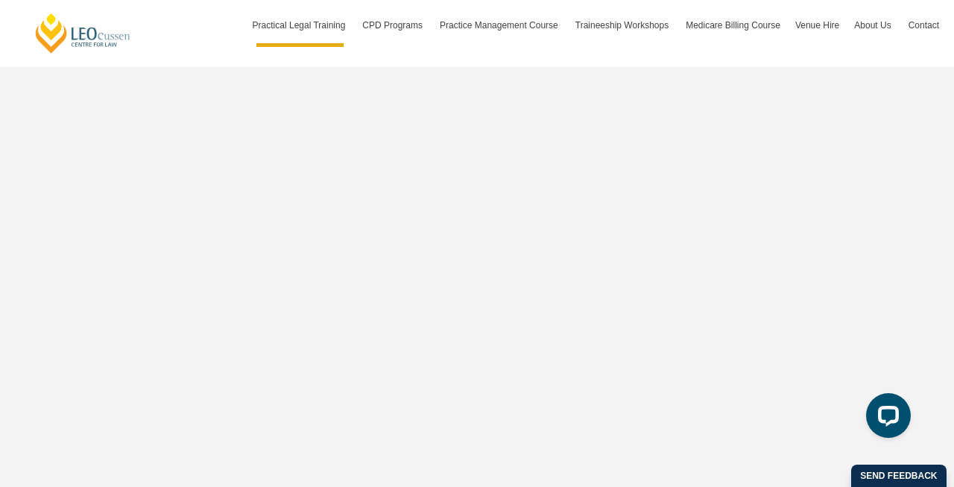
scroll to position [4957, 0]
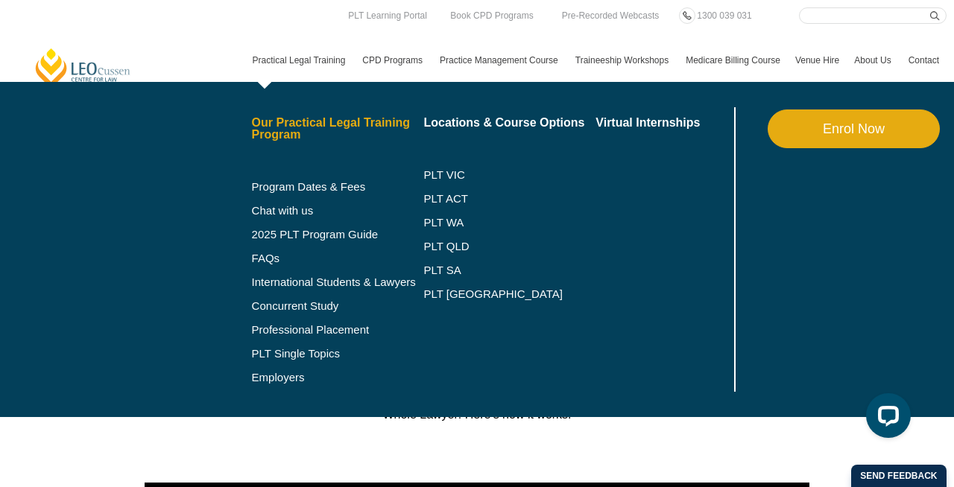
click at [304, 122] on link "Our Practical Legal Training Program" at bounding box center [338, 129] width 172 height 24
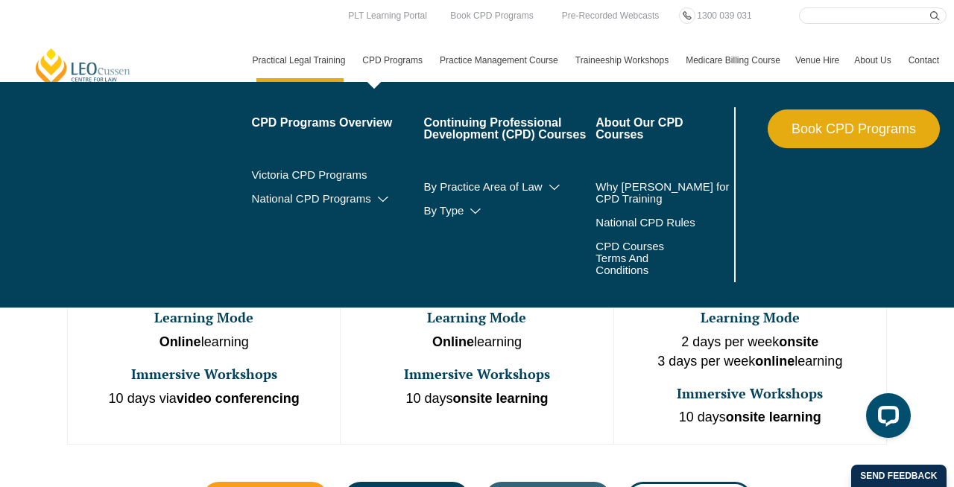
scroll to position [721, 0]
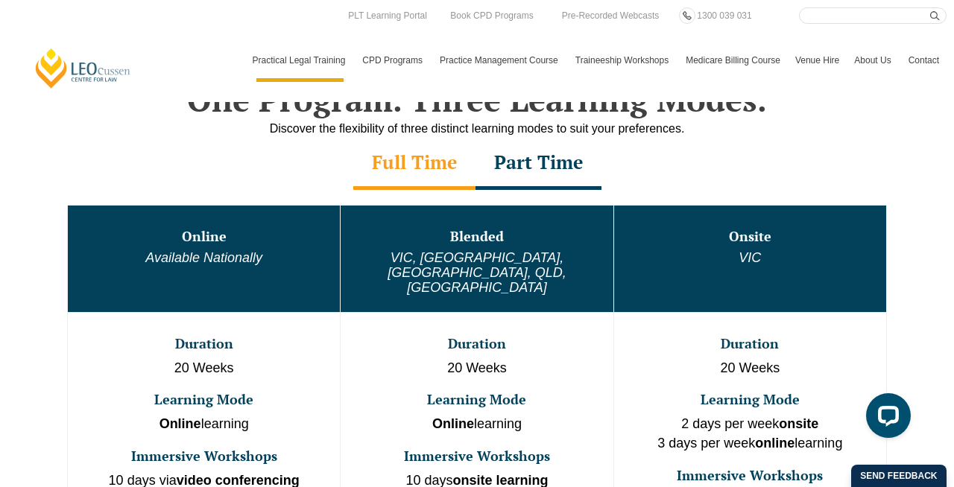
click at [545, 164] on div "Part Time" at bounding box center [538, 164] width 126 height 52
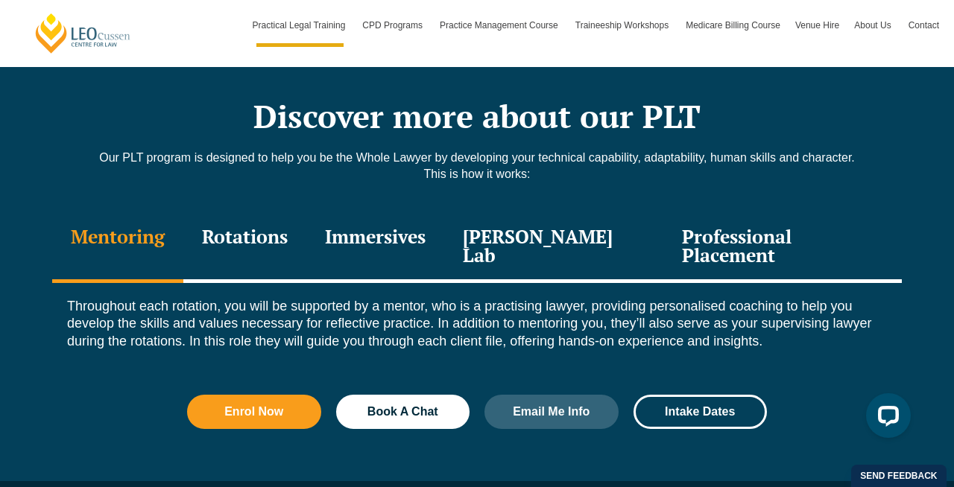
scroll to position [1979, 0]
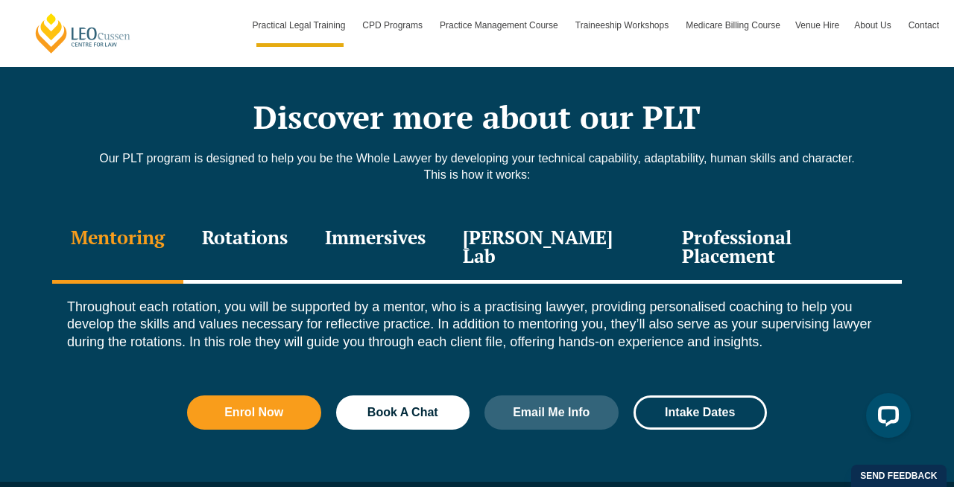
click at [259, 219] on div "Rotations" at bounding box center [244, 248] width 123 height 71
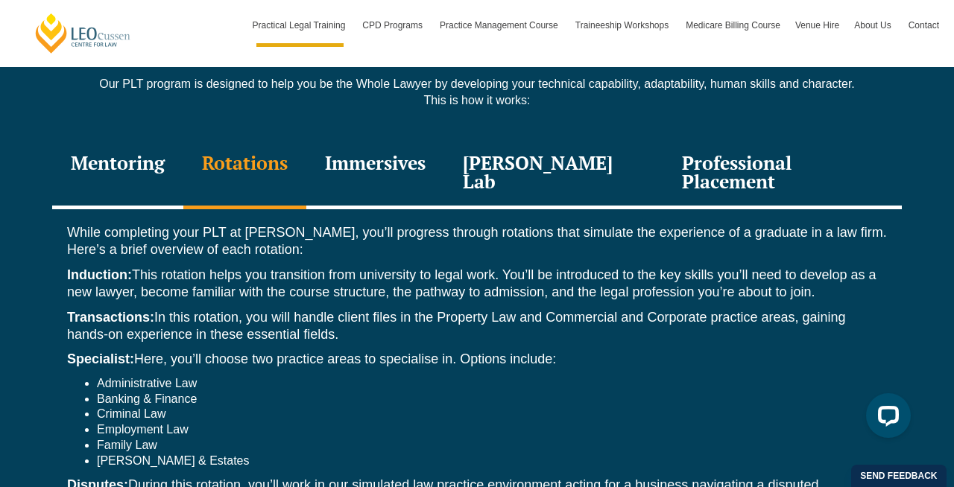
scroll to position [2021, 0]
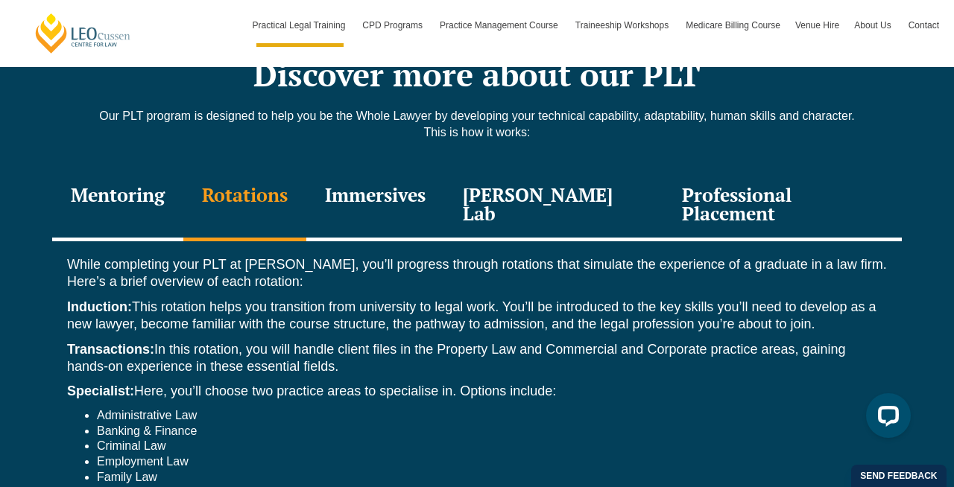
click at [425, 186] on div "Immersives" at bounding box center [375, 206] width 138 height 71
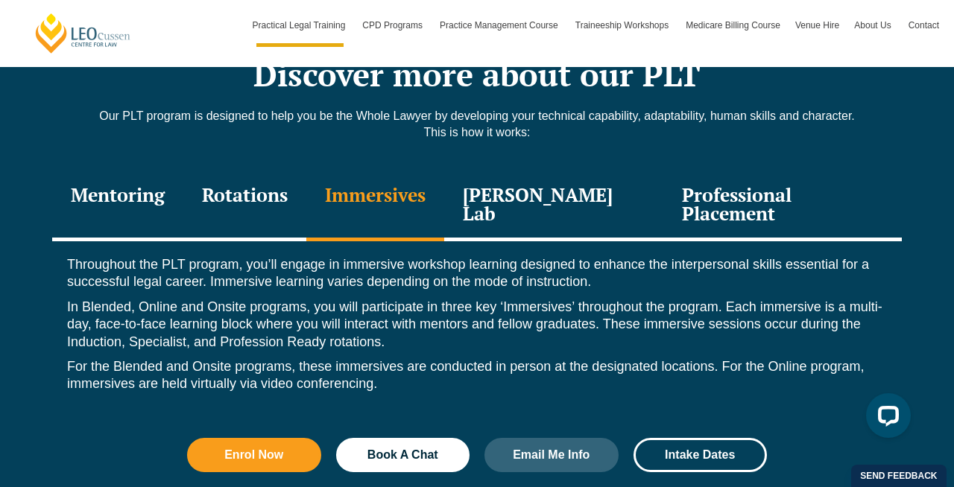
click at [575, 181] on div "[PERSON_NAME] Lab" at bounding box center [553, 206] width 219 height 71
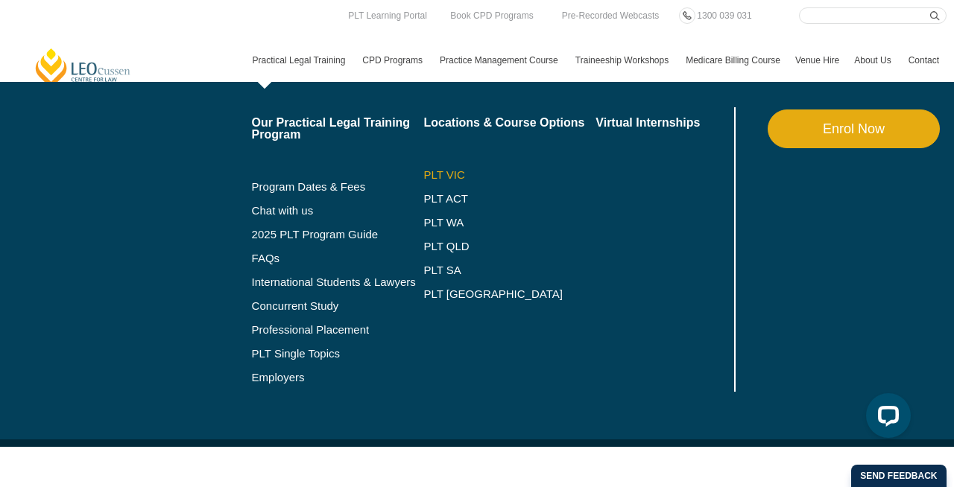
click at [440, 173] on link "PLT VIC" at bounding box center [509, 175] width 172 height 12
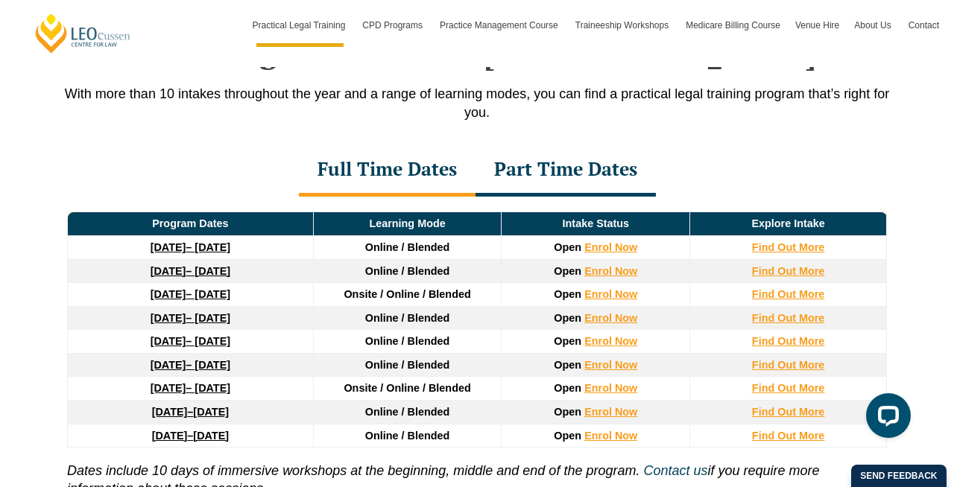
scroll to position [1982, 0]
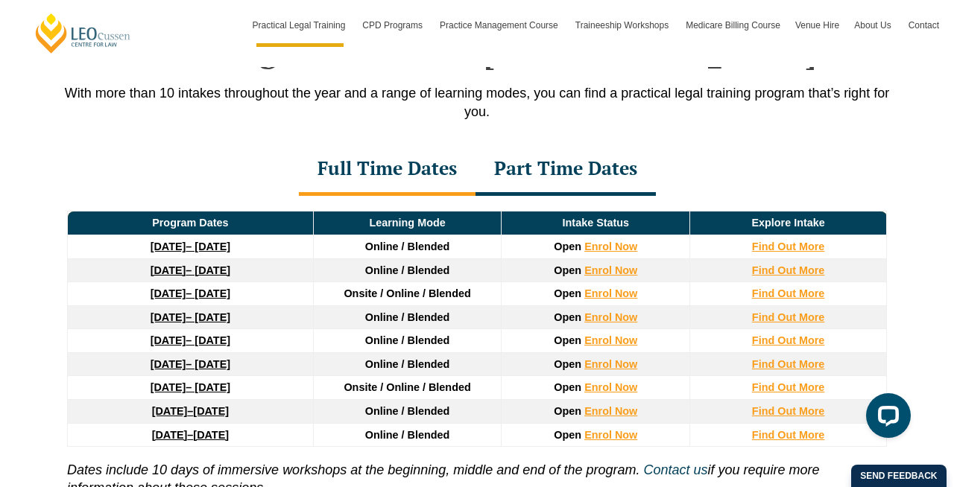
click at [570, 172] on div "Part Time Dates" at bounding box center [565, 170] width 180 height 52
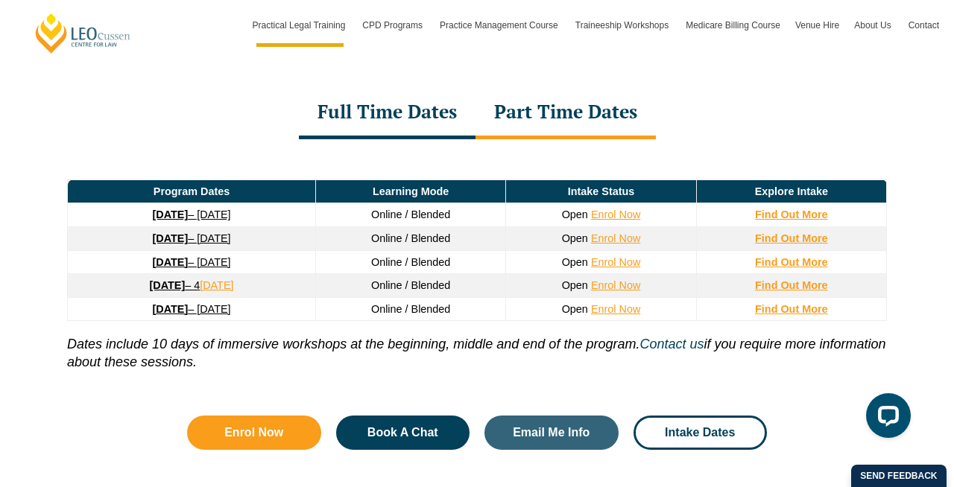
scroll to position [2040, 0]
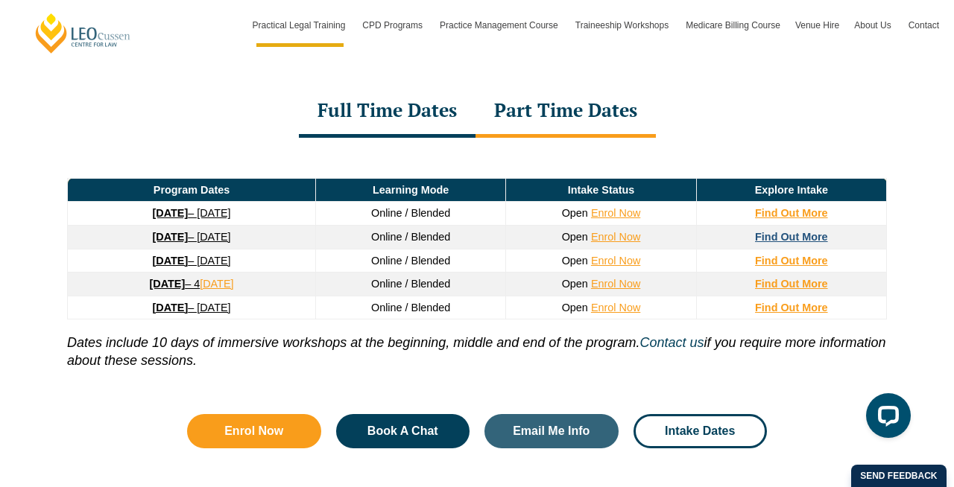
click at [784, 243] on strong "Find Out More" at bounding box center [791, 237] width 73 height 12
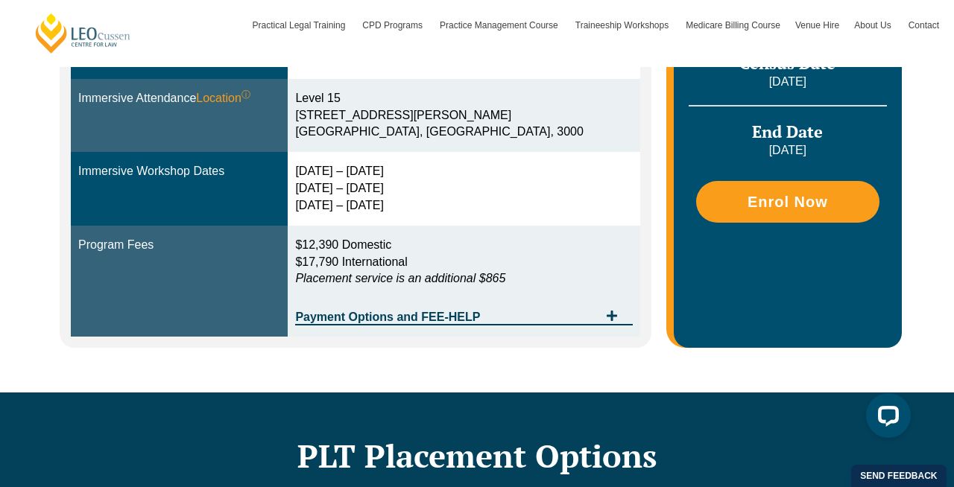
scroll to position [524, 0]
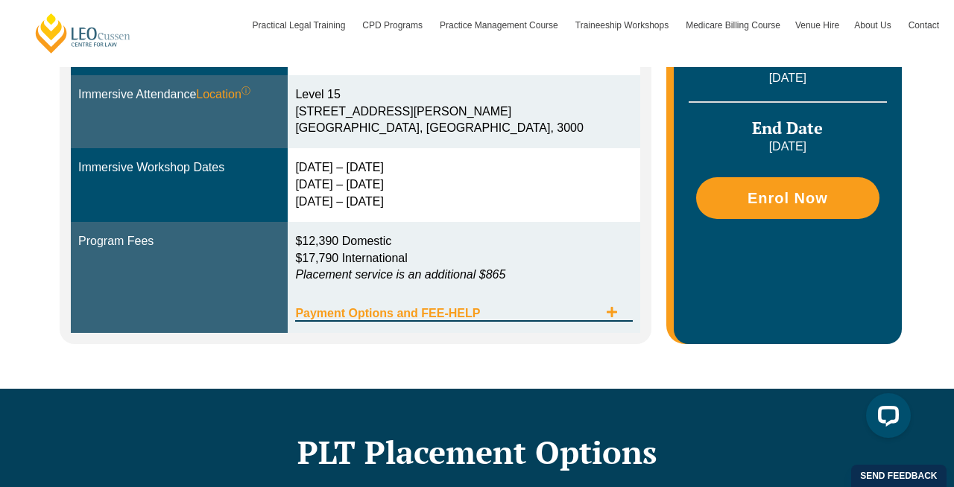
click at [610, 312] on icon "Tabs. Open items with Enter or Space, close with Escape and navigate using the …" at bounding box center [611, 312] width 10 height 10
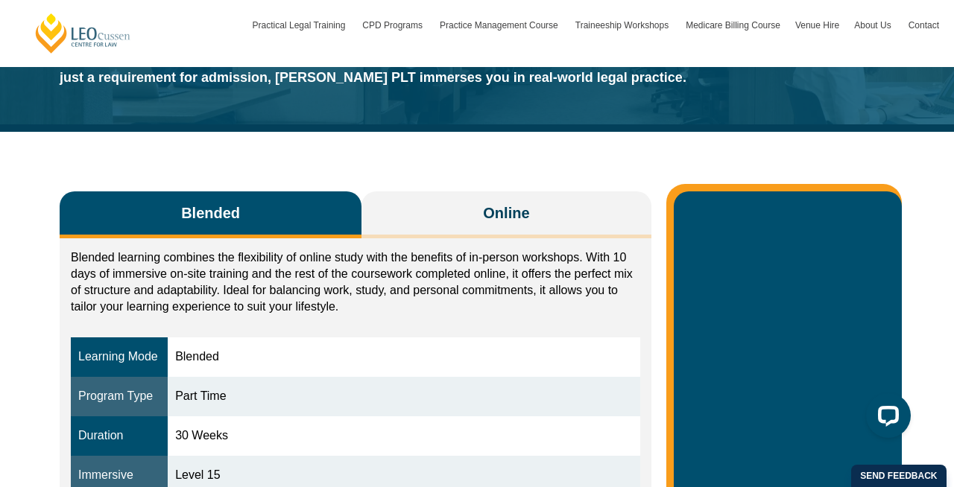
scroll to position [90, 0]
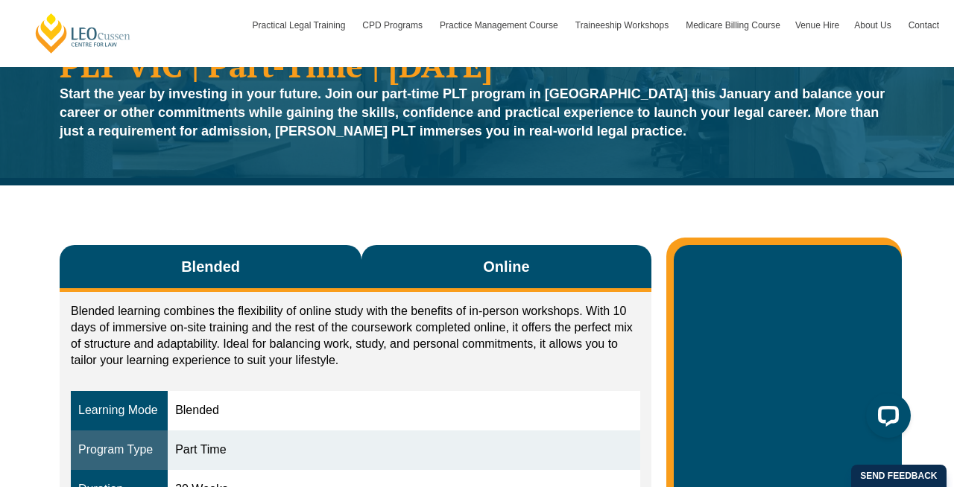
click at [420, 256] on button "Online" at bounding box center [506, 268] width 290 height 47
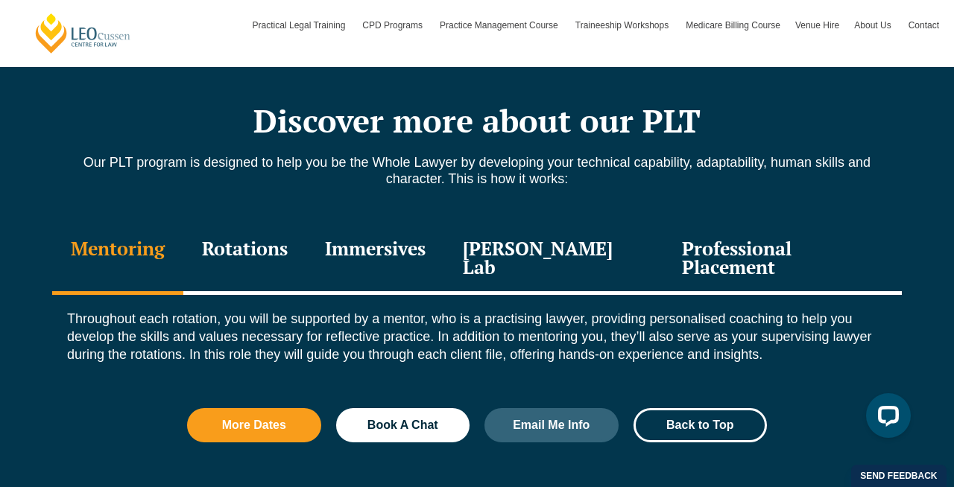
scroll to position [1628, 0]
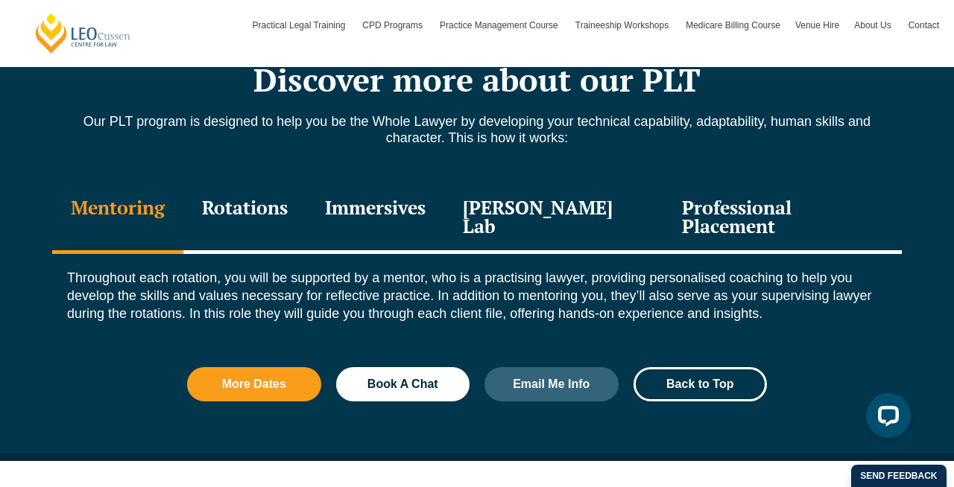
click at [723, 205] on div "Professional Placement" at bounding box center [782, 218] width 238 height 71
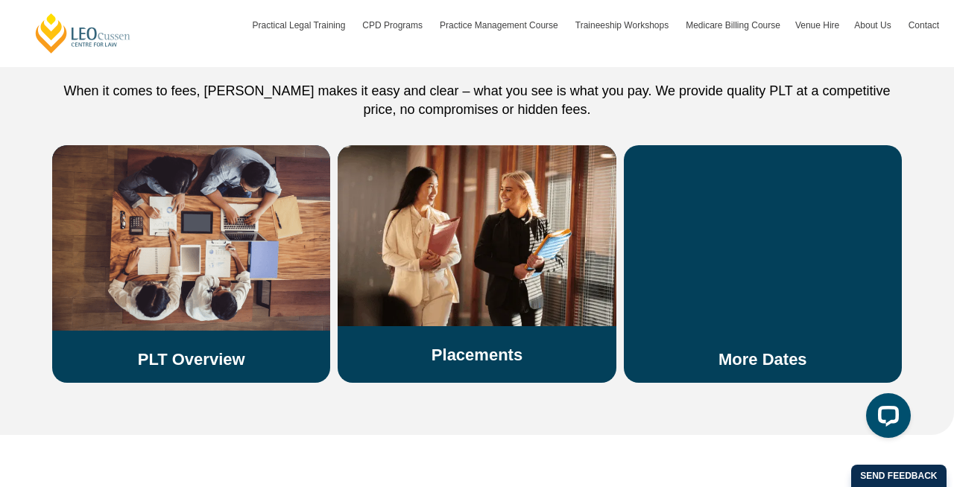
scroll to position [2673, 0]
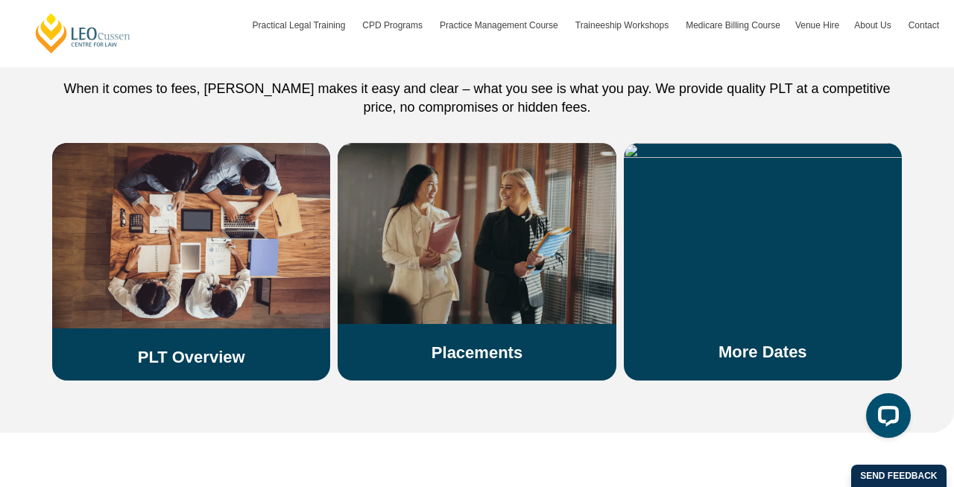
click at [414, 343] on h3 "Placements" at bounding box center [476, 352] width 278 height 19
click at [468, 343] on link "Placements" at bounding box center [476, 352] width 91 height 19
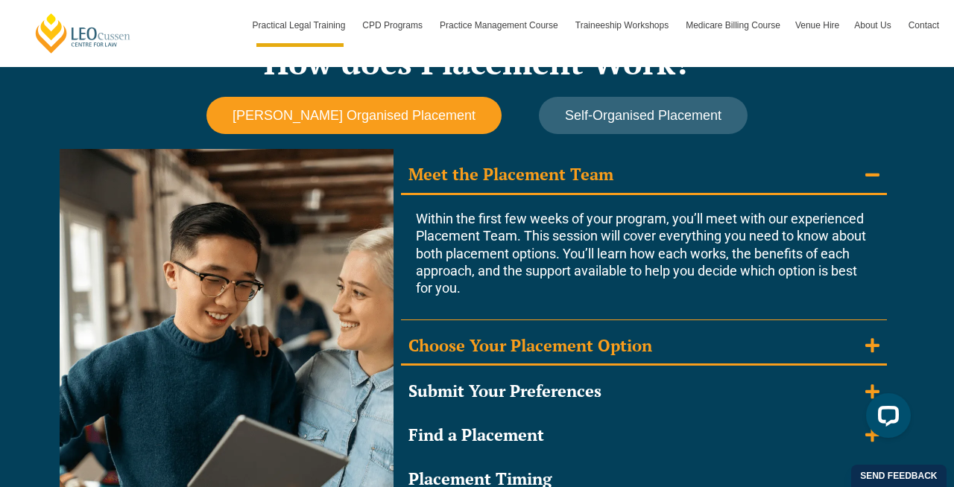
scroll to position [1311, 0]
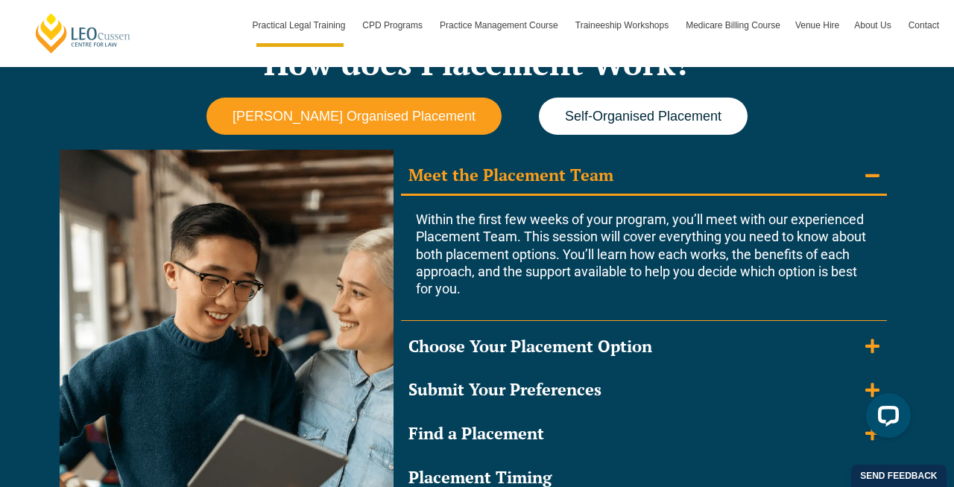
click at [614, 107] on button "Self-Organised Placement" at bounding box center [643, 117] width 209 height 38
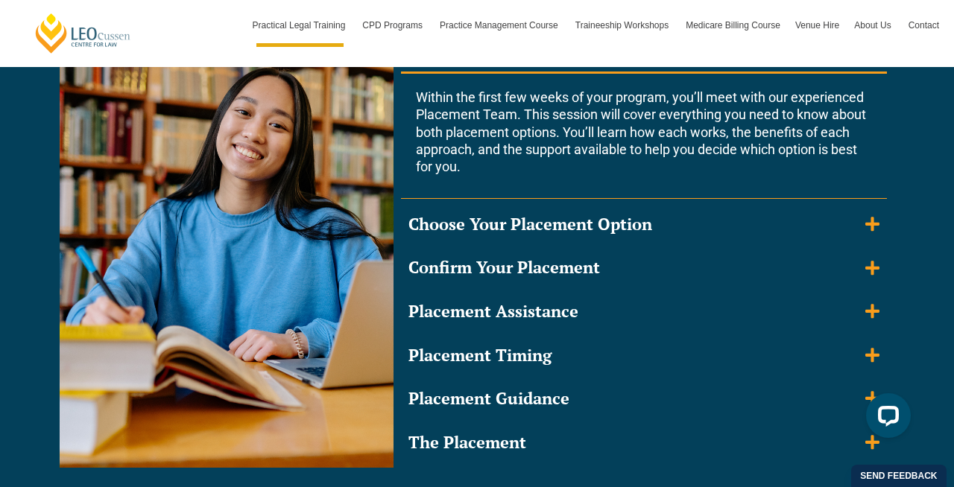
scroll to position [1439, 0]
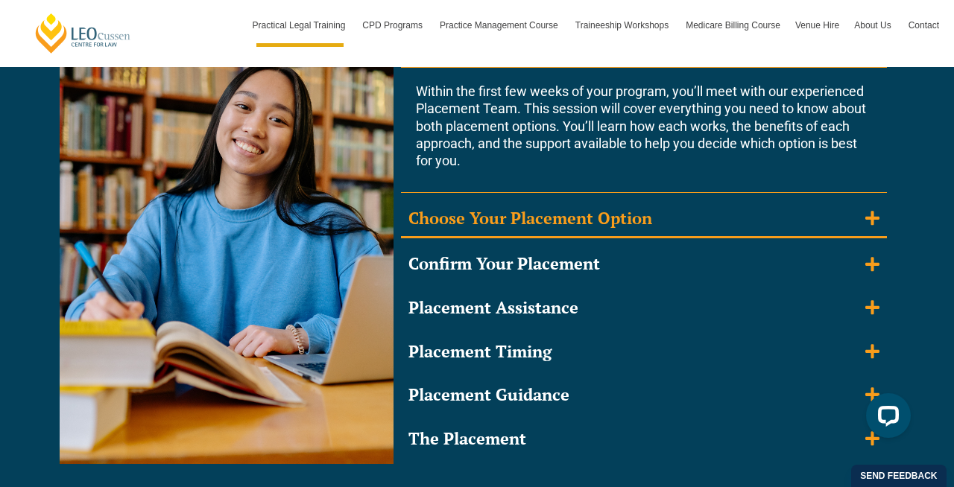
click at [872, 221] on icon "Accordion. Open links with Enter or Space, close with Escape, and navigate with…" at bounding box center [872, 218] width 14 height 14
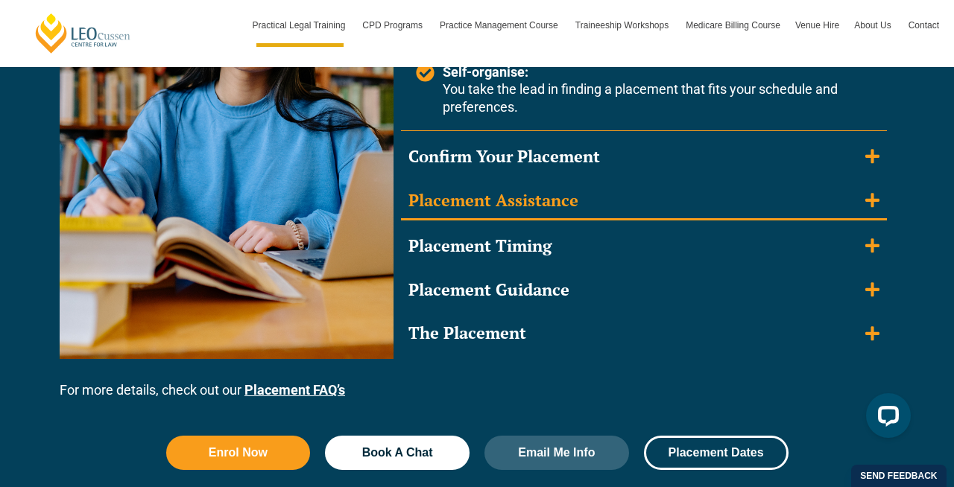
scroll to position [1564, 0]
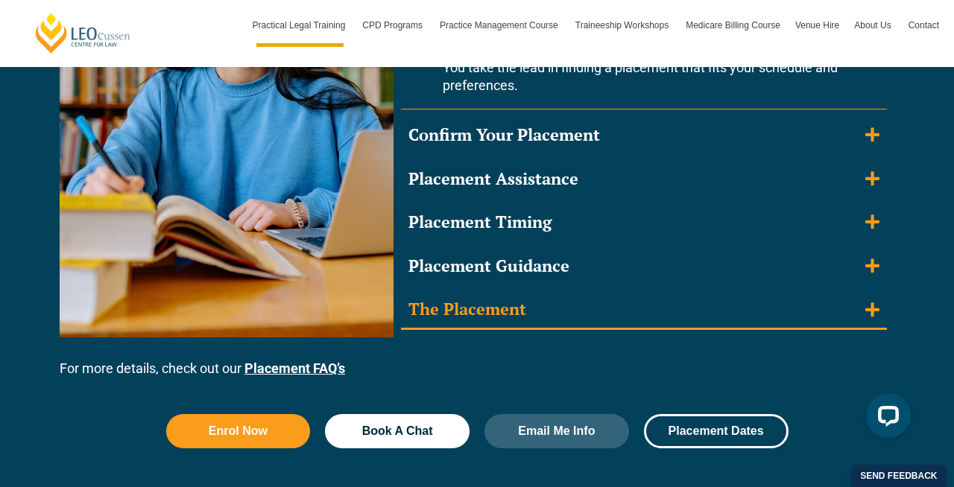
click at [796, 319] on summary "The Placement" at bounding box center [644, 310] width 486 height 39
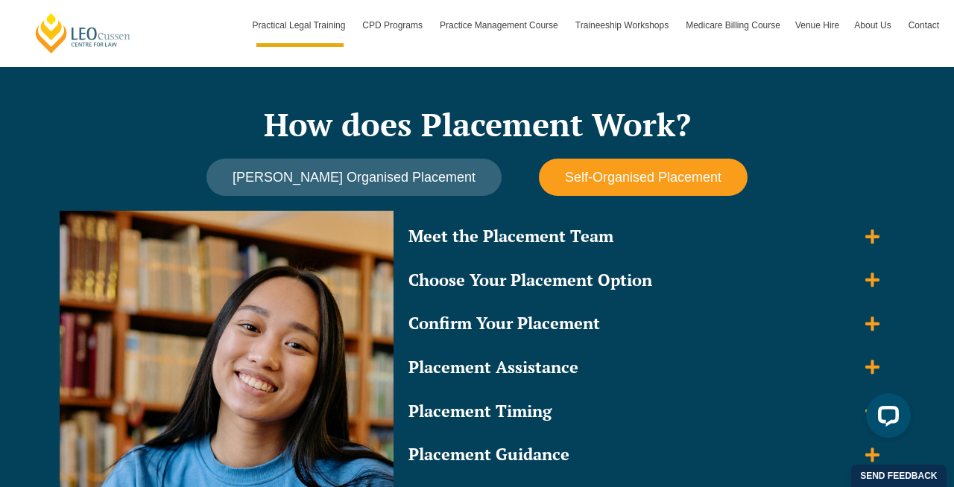
scroll to position [1247, 0]
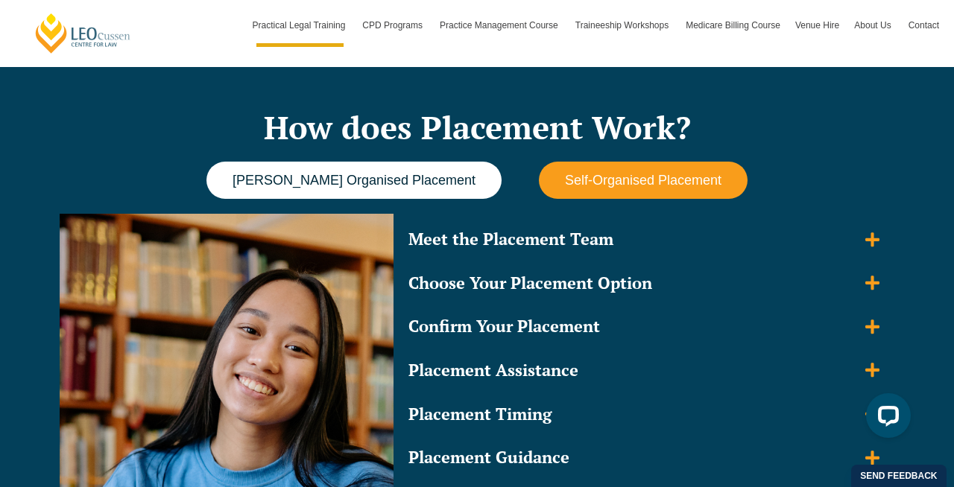
click at [408, 186] on span "[PERSON_NAME] Organised Placement" at bounding box center [353, 181] width 243 height 16
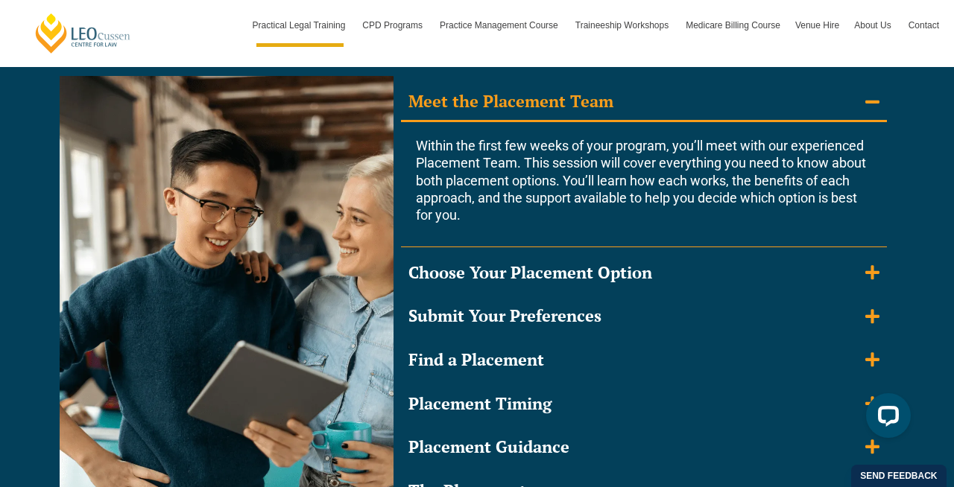
scroll to position [1381, 0]
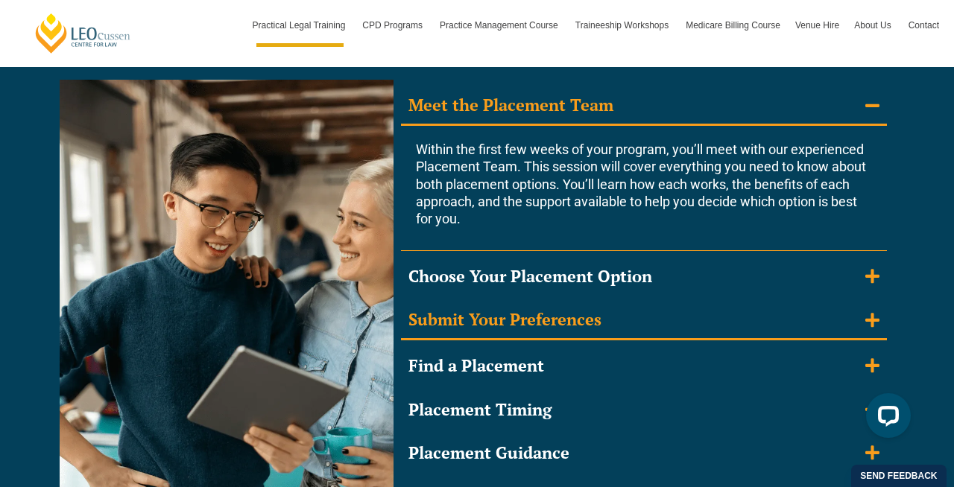
click at [567, 314] on div "Submit Your Preferences" at bounding box center [504, 320] width 193 height 22
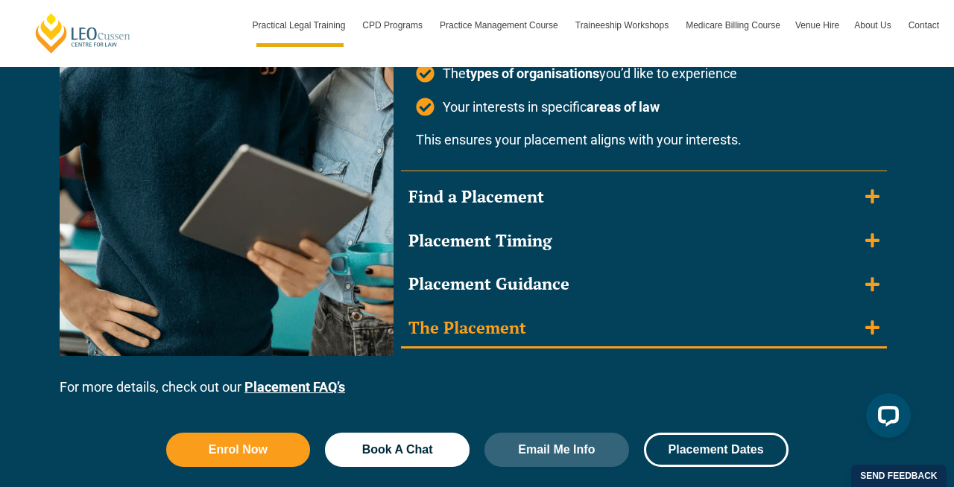
scroll to position [1617, 0]
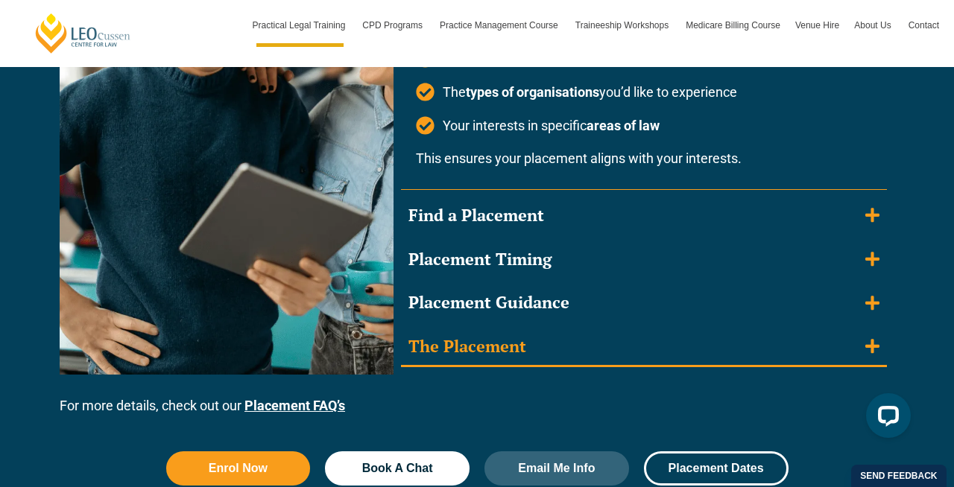
click at [550, 358] on summary "The Placement" at bounding box center [644, 348] width 486 height 39
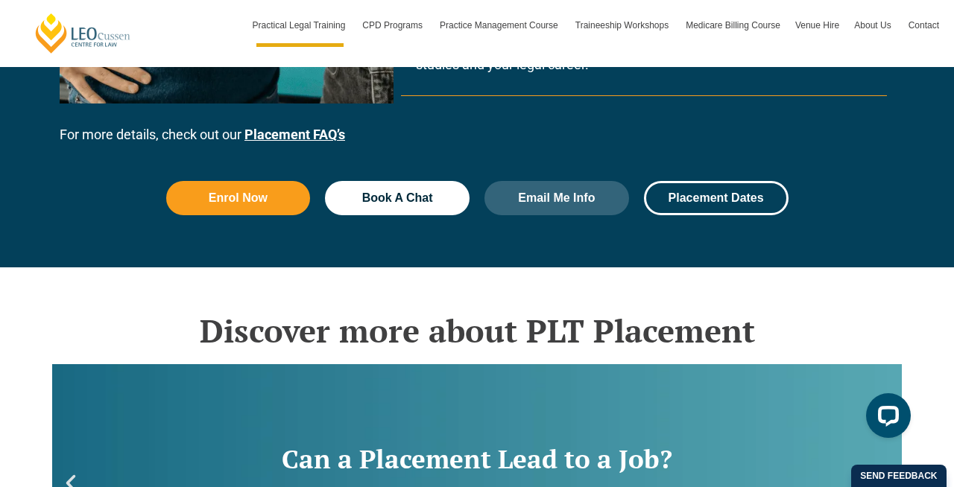
scroll to position [2027, 0]
